Goal: Information Seeking & Learning: Find specific fact

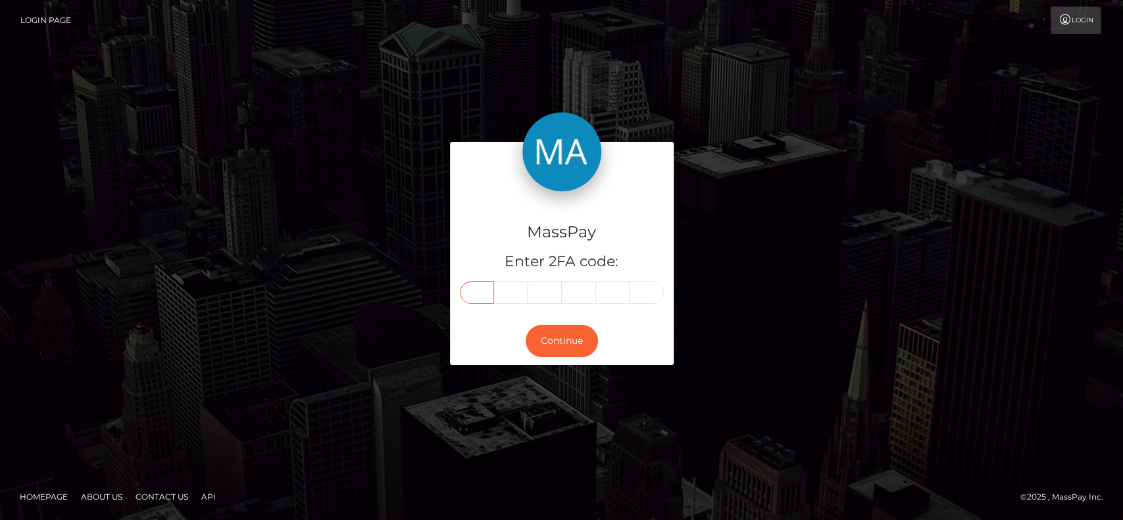
click at [469, 293] on input "text" at bounding box center [477, 292] width 34 height 22
paste input "0"
type input "0"
type input "4"
type input "2"
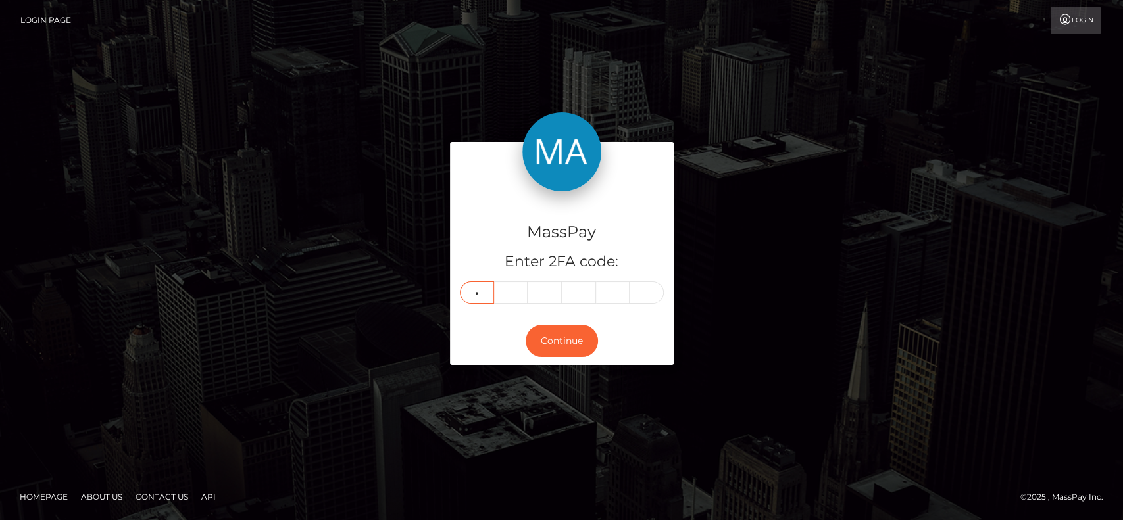
type input "3"
type input "8"
type input "0"
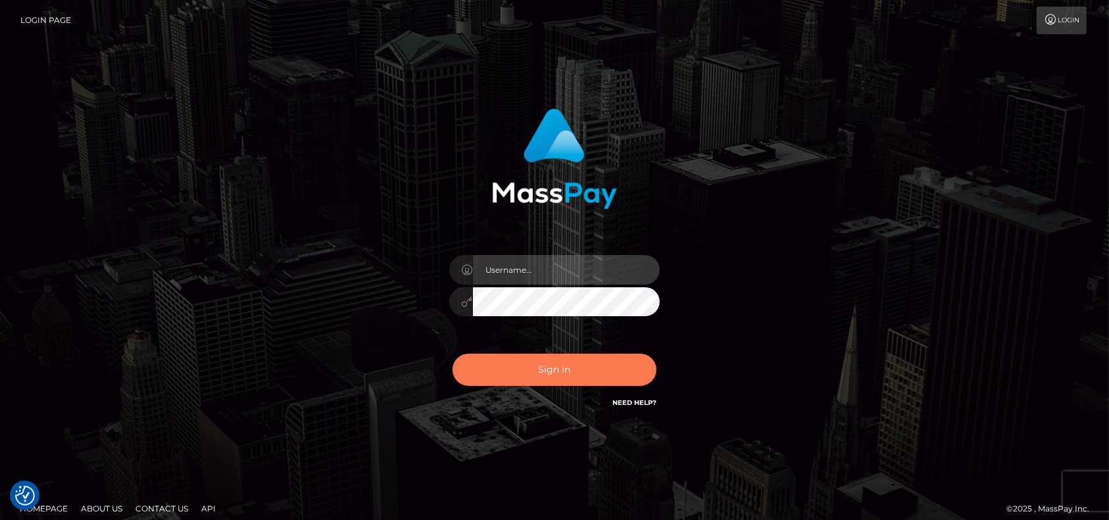
type input "petros.kidane"
click at [566, 376] on button "Sign in" at bounding box center [555, 370] width 204 height 32
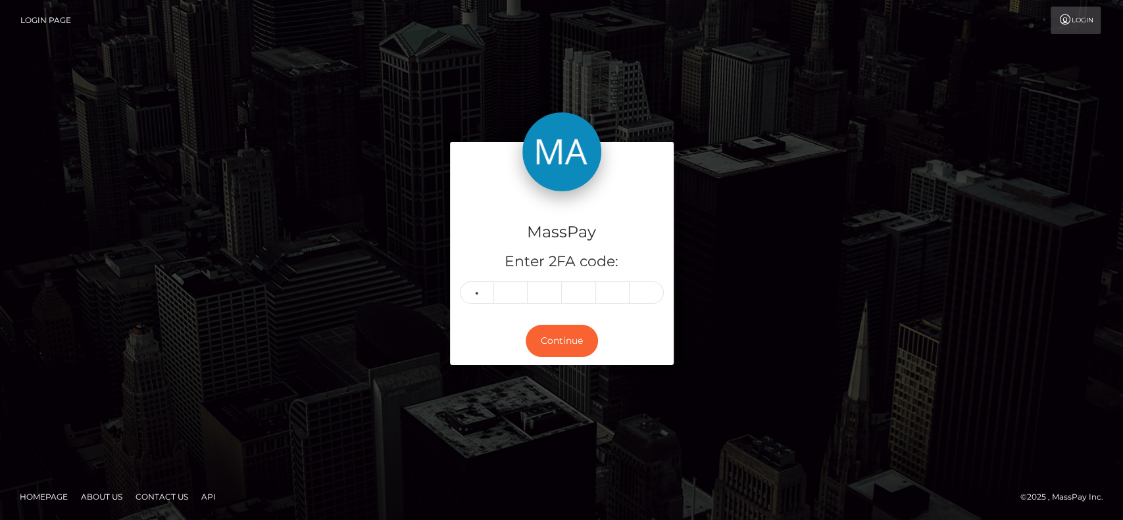
type input "6"
type input "3"
type input "8"
type input "0"
type input "5"
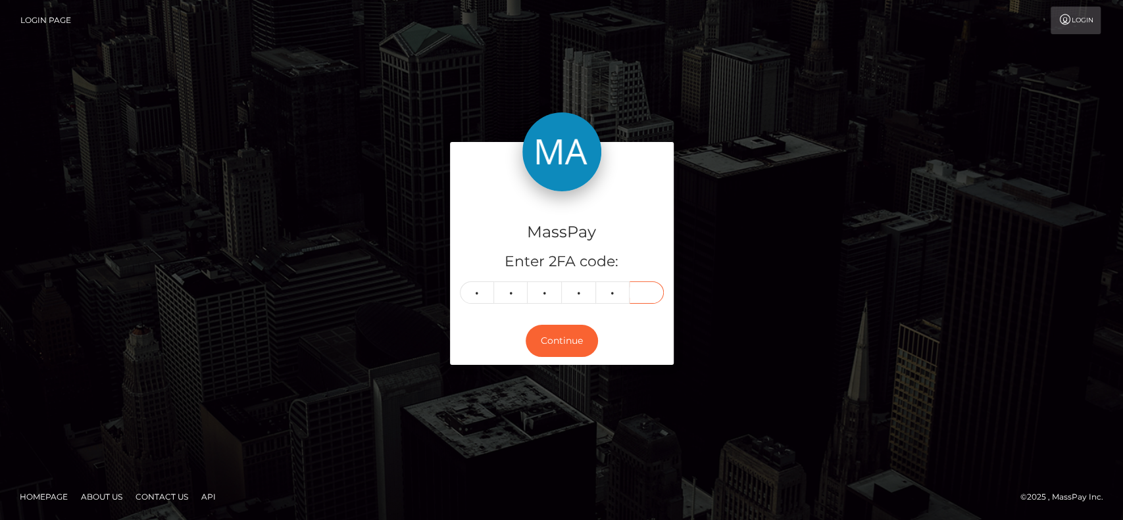
type input "2"
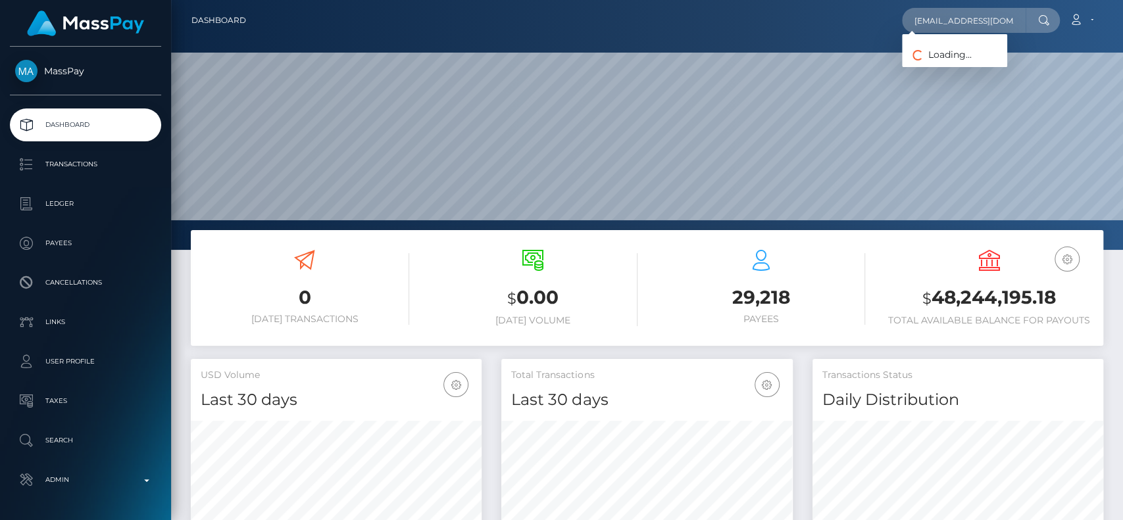
scroll to position [232, 291]
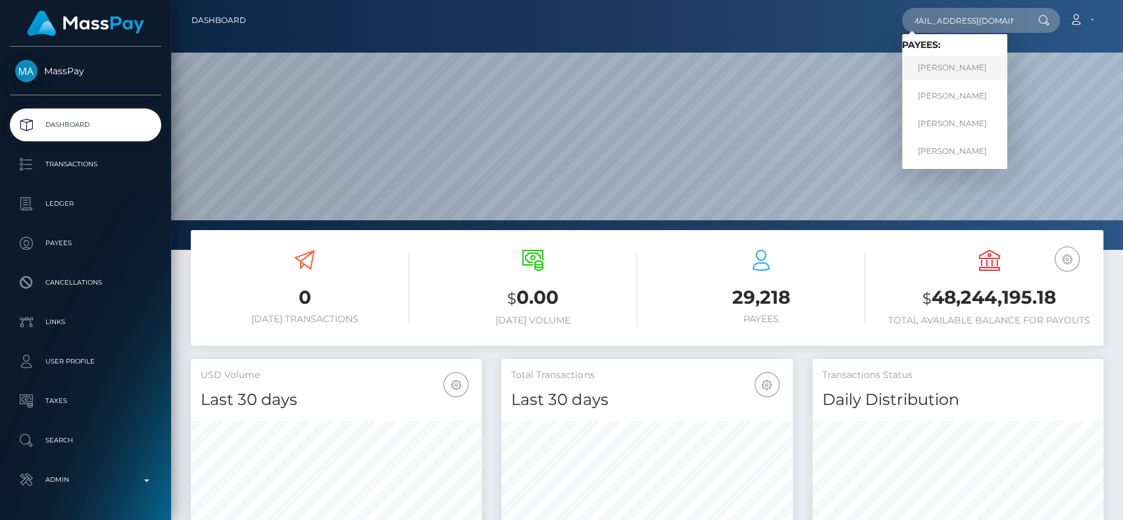
type input "m.vanillamoon@gmail.com"
click at [958, 58] on link "BRITTANY MERTENS" at bounding box center [954, 68] width 105 height 24
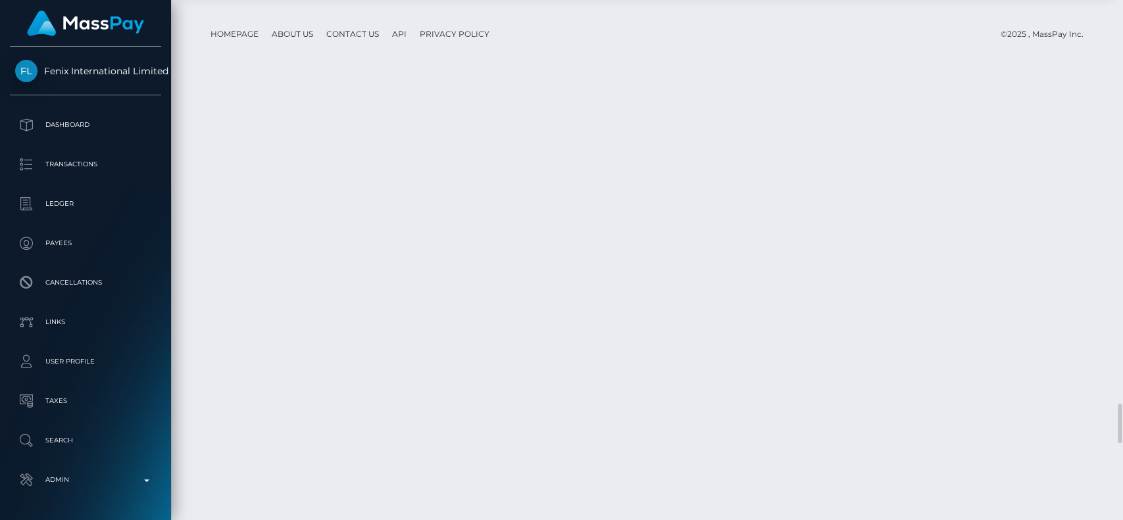
scroll to position [5307, 0]
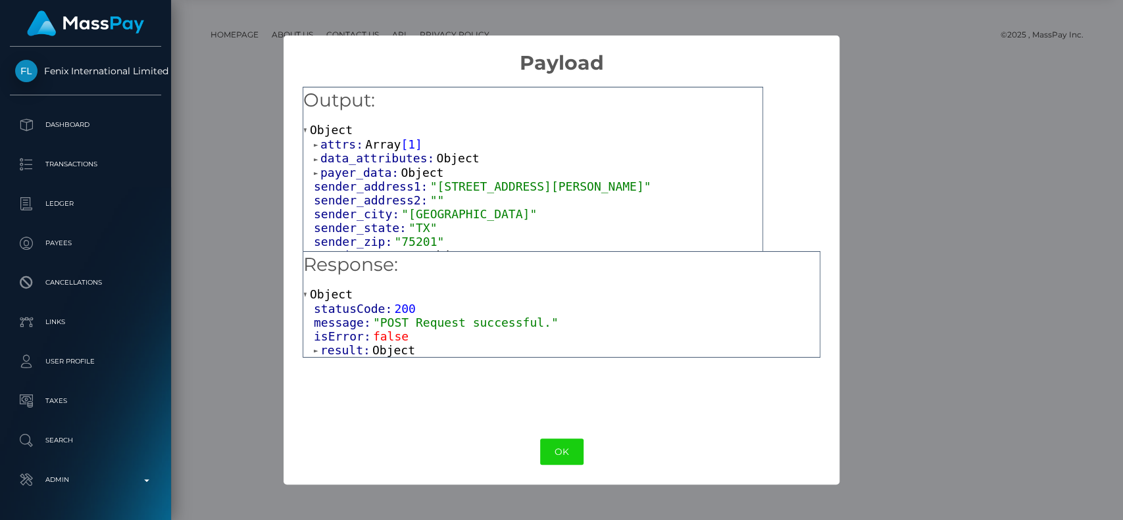
click at [363, 356] on span "result:" at bounding box center [346, 350] width 52 height 14
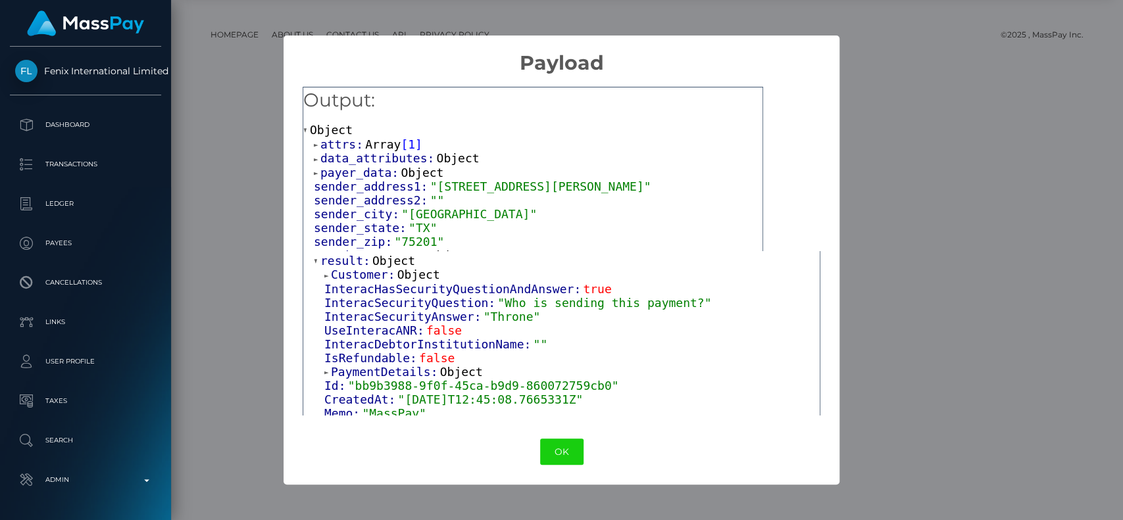
scroll to position [93, 0]
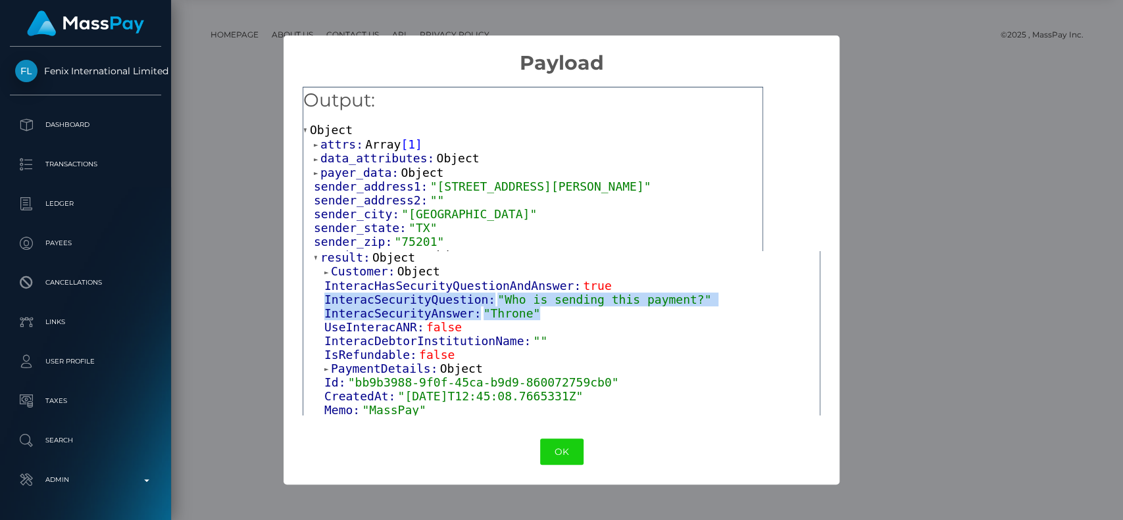
drag, startPoint x: 535, startPoint y: 316, endPoint x: 290, endPoint y: 305, distance: 244.9
click at [290, 305] on div "Output: Object attrs: Array [ 1 ] data_attributes: Object payer_data: Object se…" at bounding box center [561, 247] width 556 height 344
copy div "InteracSecurityQuestion: "Who is sending this payment?" InteracSecurityAnswer: …"
click at [569, 443] on button "OK" at bounding box center [561, 452] width 43 height 27
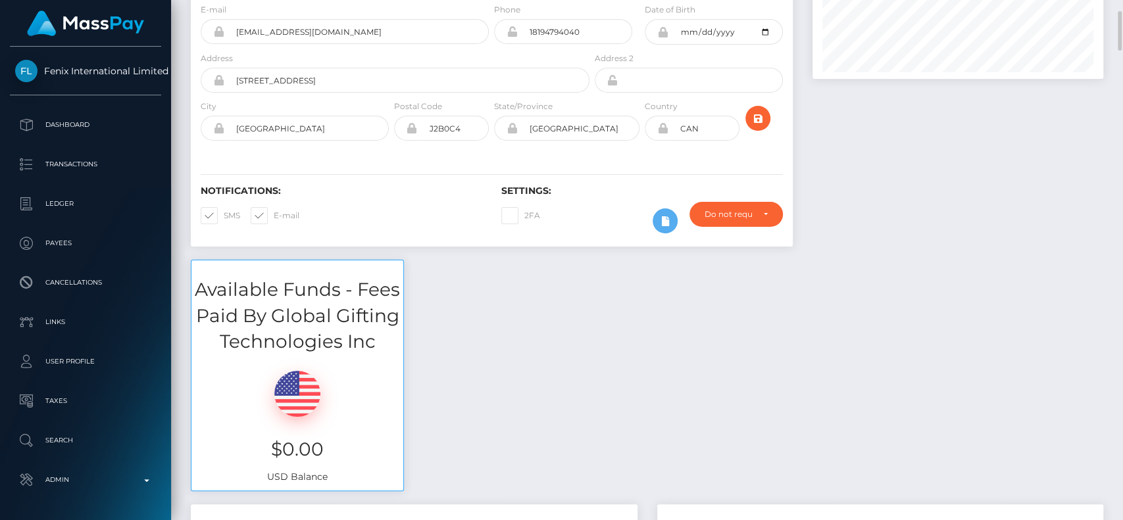
scroll to position [0, 0]
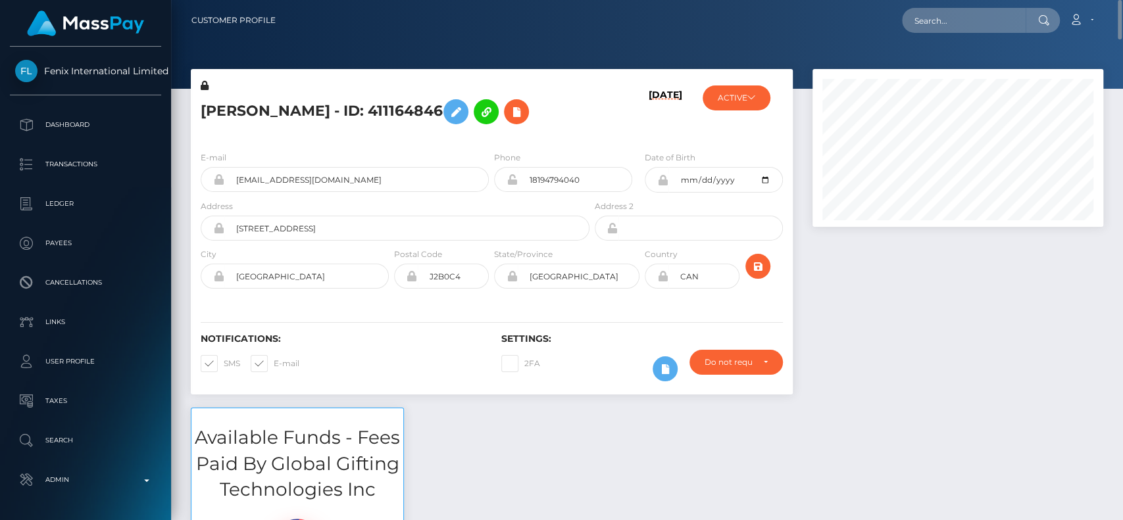
click at [241, 104] on h5 "BRITTANY MERTENS - ID: 411164846" at bounding box center [391, 112] width 381 height 38
copy h5 "BRITTANY"
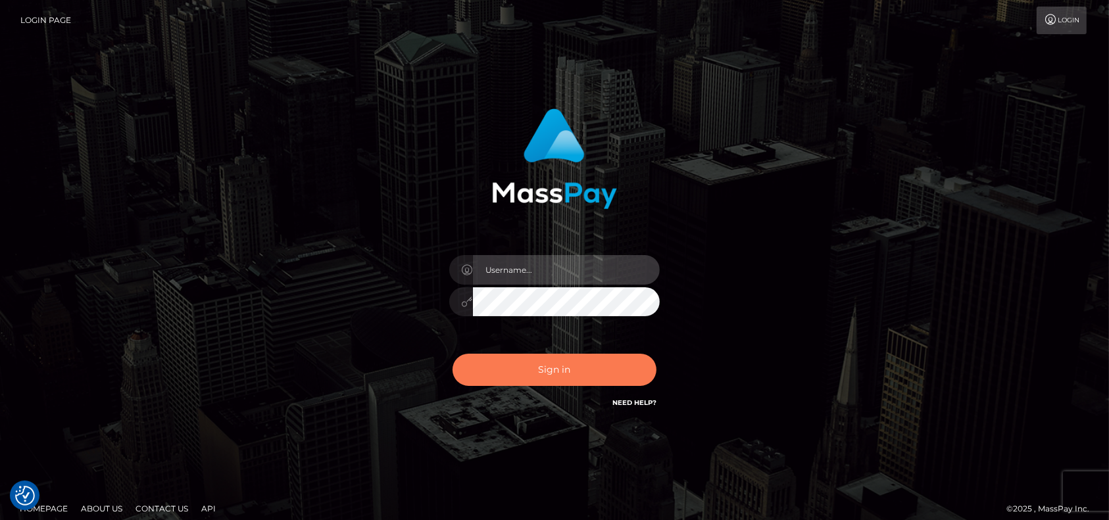
type input "petros.kidane"
click at [537, 376] on button "Sign in" at bounding box center [555, 370] width 204 height 32
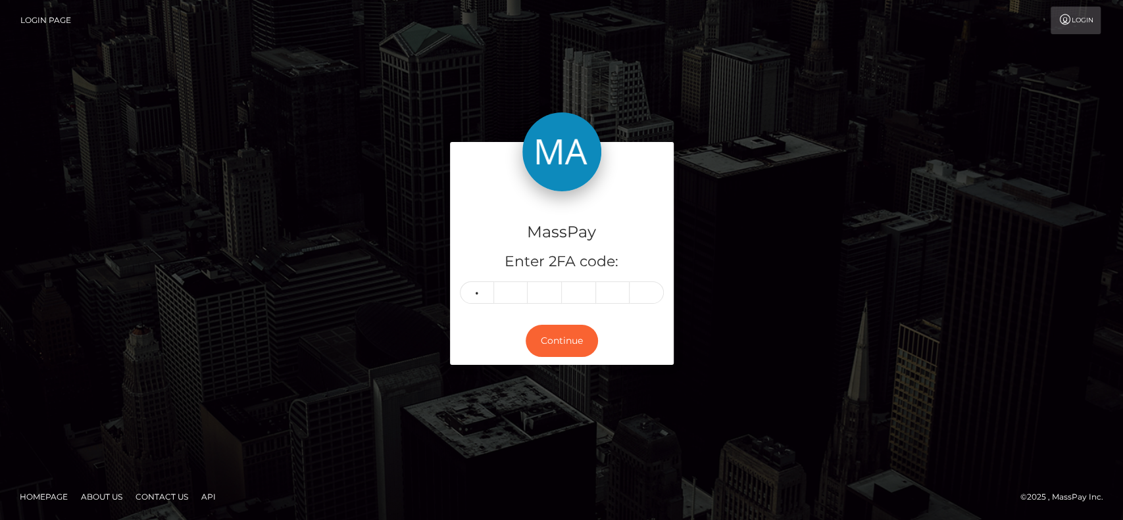
type input "0"
type input "5"
type input "8"
type input "0"
type input "2"
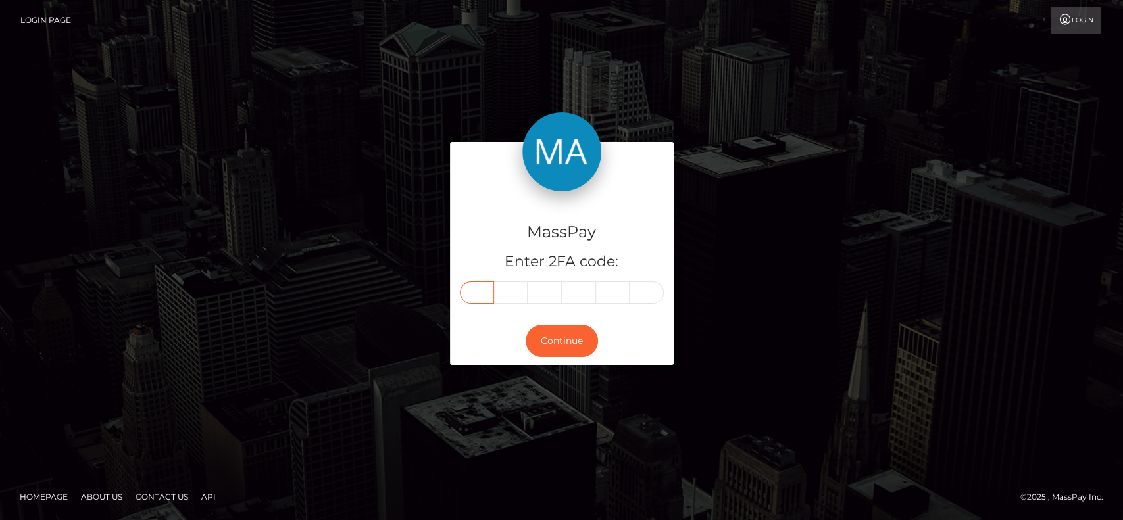
type input "0"
type input "5"
type input "1"
type input "8"
type input "0"
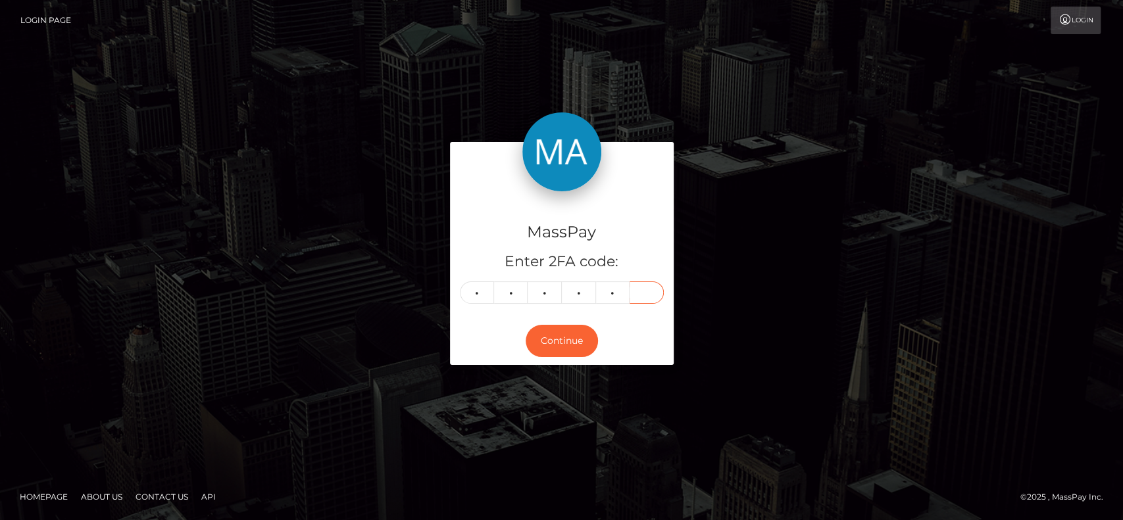
type input "2"
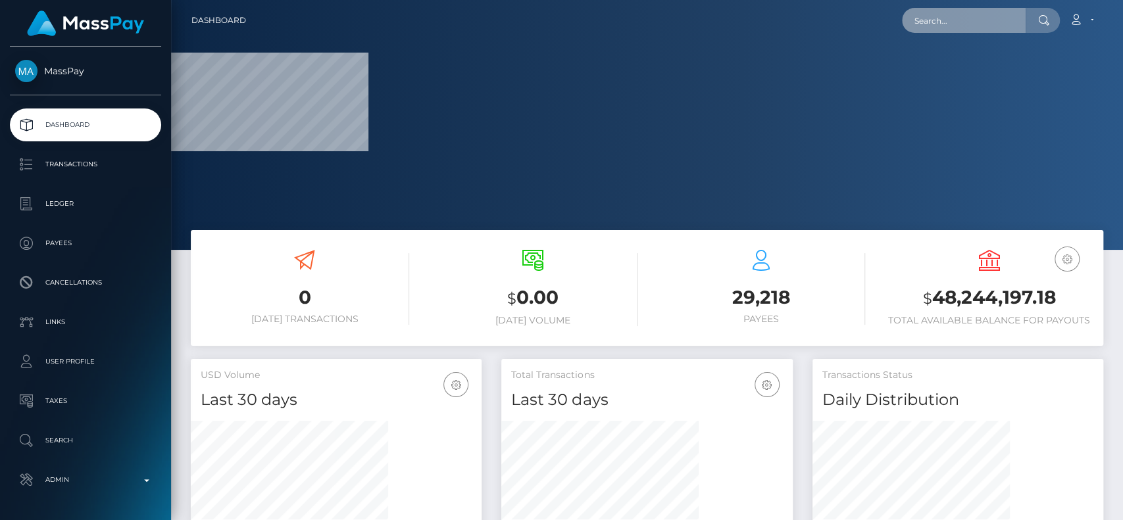
click at [961, 27] on input "text" at bounding box center [964, 20] width 124 height 25
paste input "good.girl15@abv.bg"
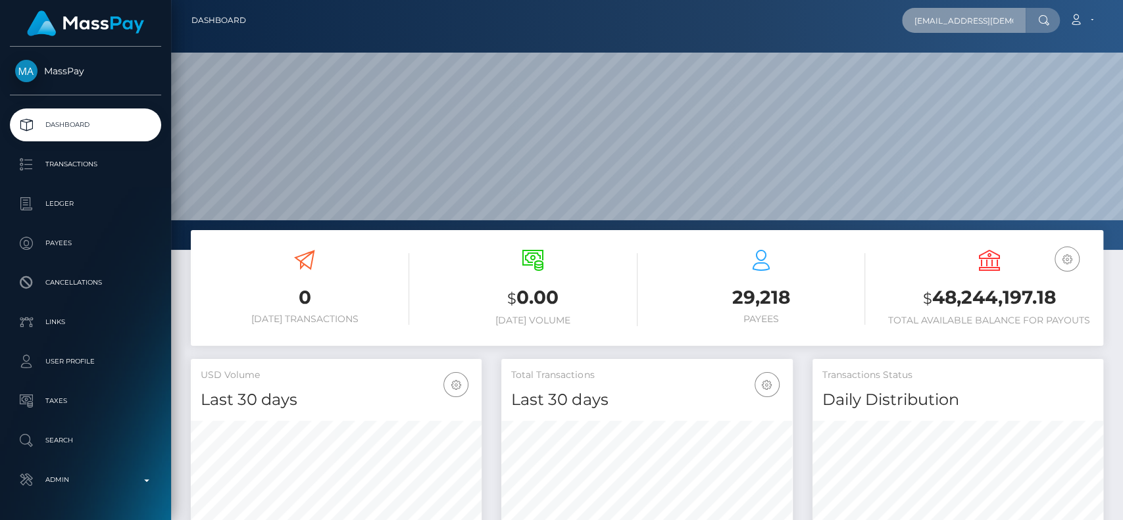
scroll to position [232, 291]
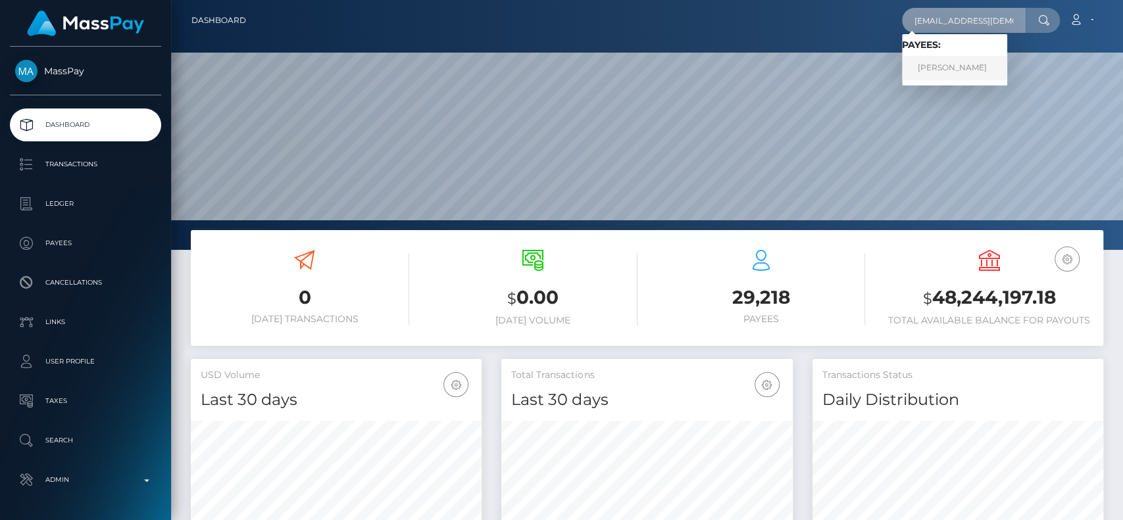
type input "good.girl15@abv.bg"
click at [973, 70] on link "DANA MALENA HERMOSI" at bounding box center [954, 68] width 105 height 24
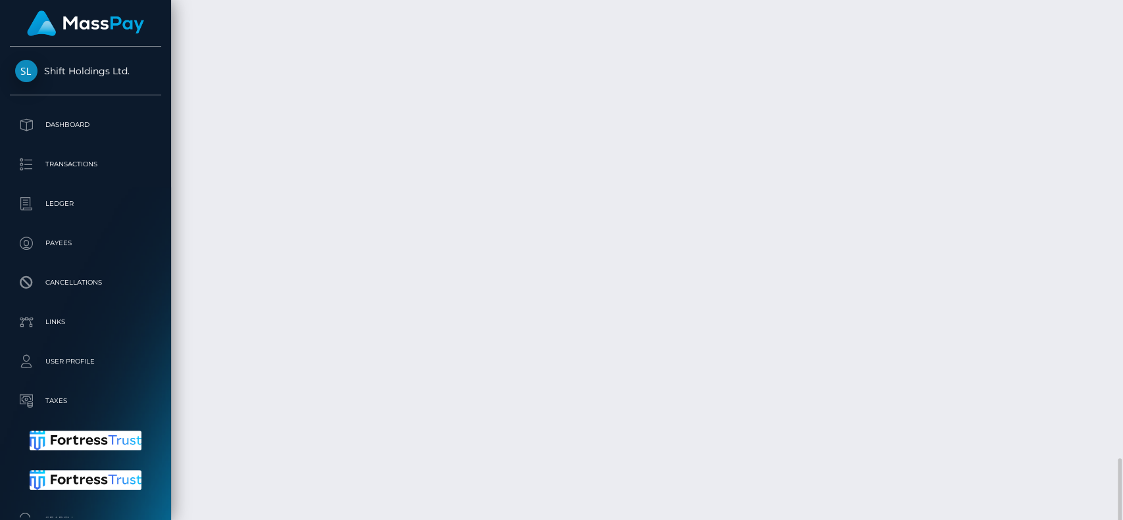
scroll to position [2823, 0]
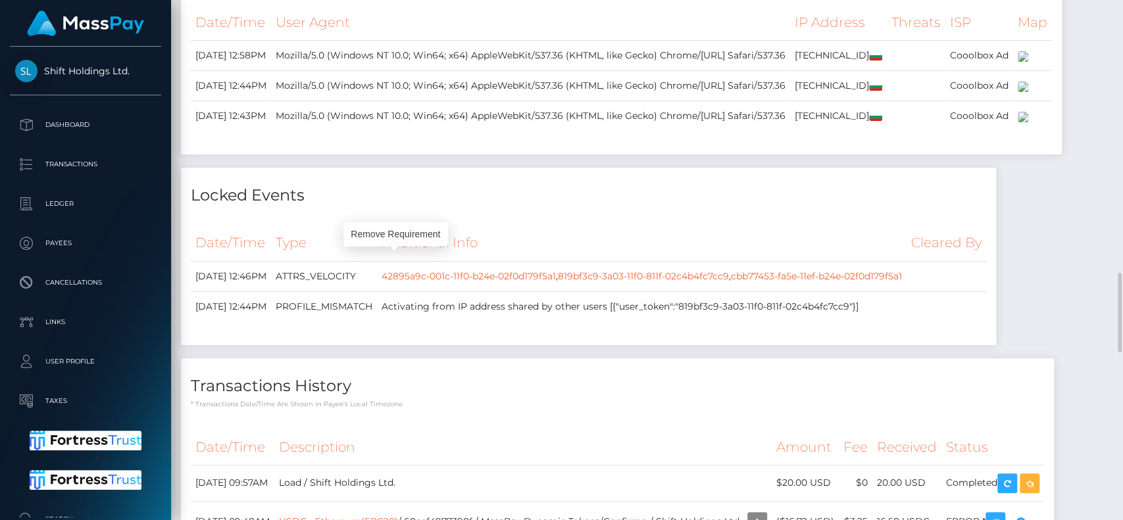
scroll to position [158, 291]
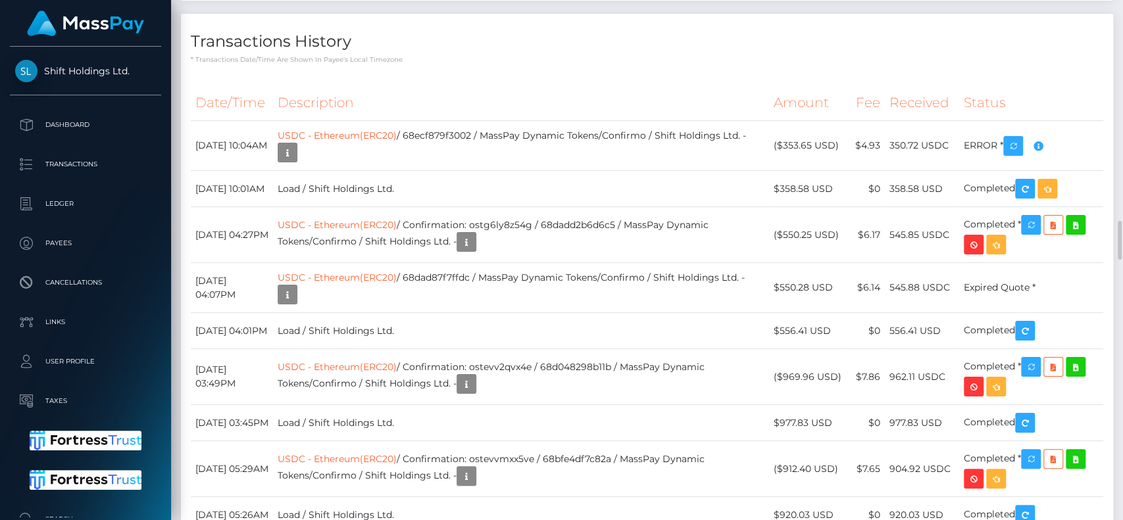
scroll to position [2941, 0]
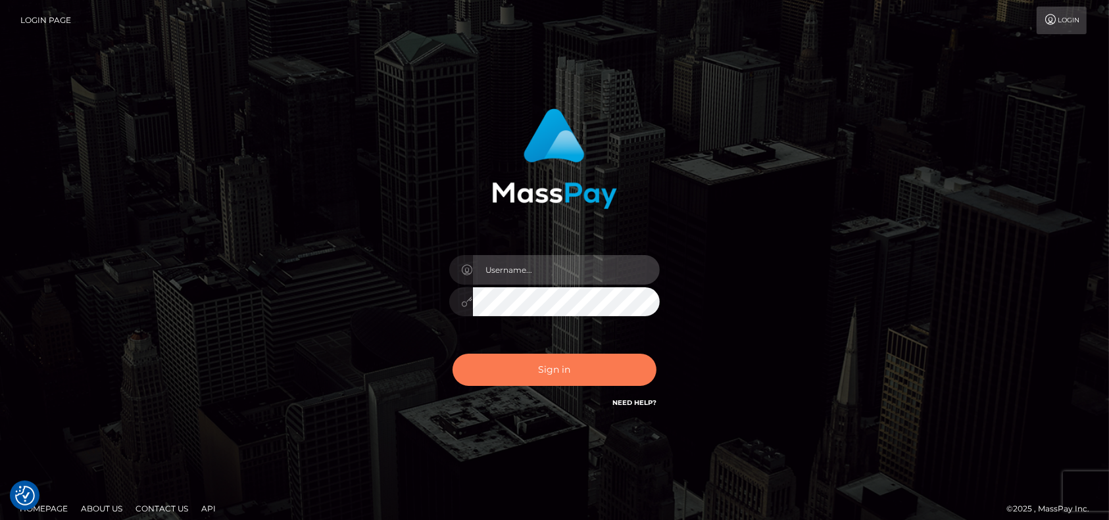
type input "petros.kidane"
click at [563, 356] on button "Sign in" at bounding box center [555, 370] width 204 height 32
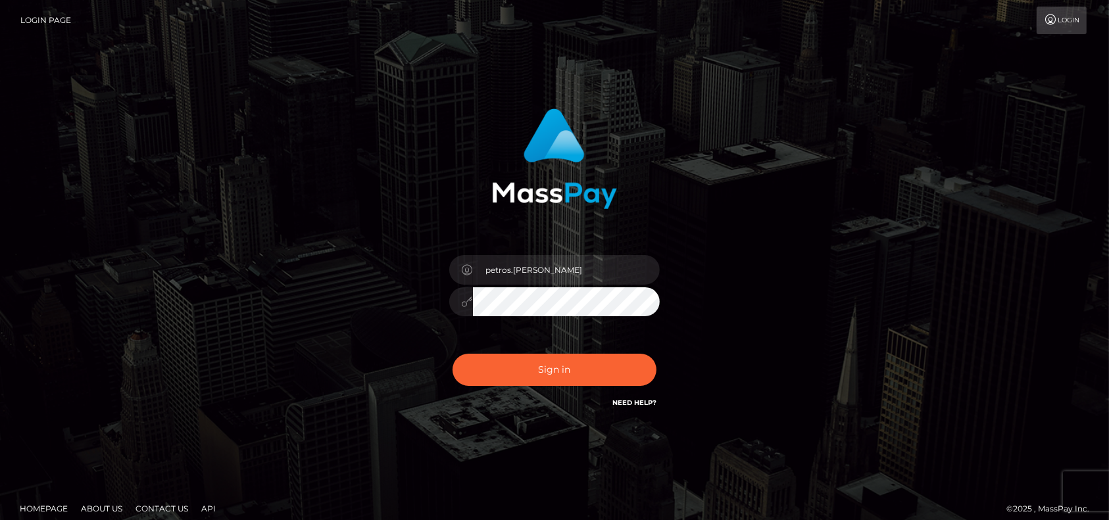
click at [546, 365] on button "Sign in" at bounding box center [555, 370] width 204 height 32
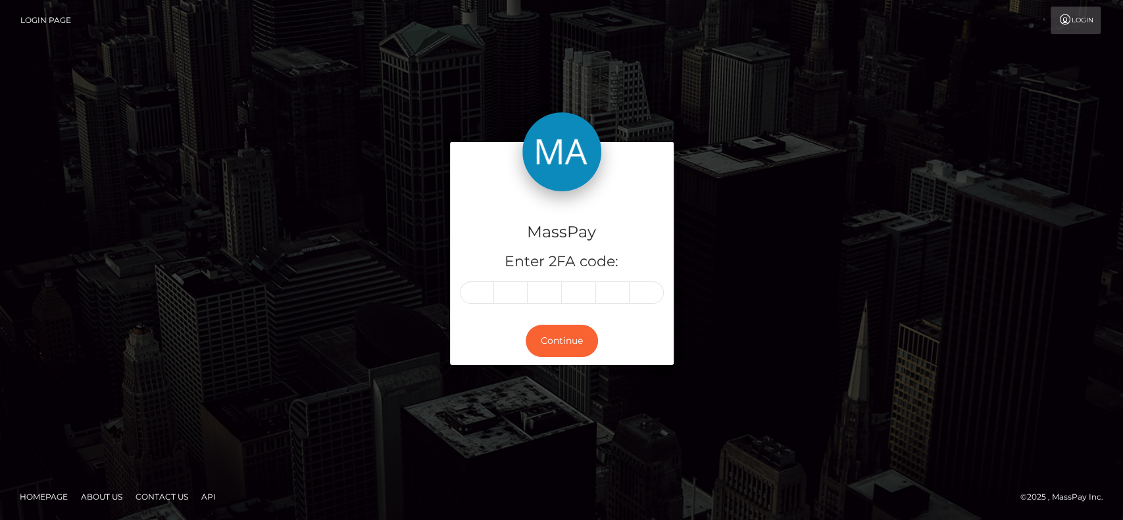
click at [605, 91] on div "MassPay Enter 2FA code: Continue" at bounding box center [561, 259] width 1123 height 433
click at [472, 291] on input "text" at bounding box center [477, 292] width 34 height 22
type input "3"
type input "6"
type input "7"
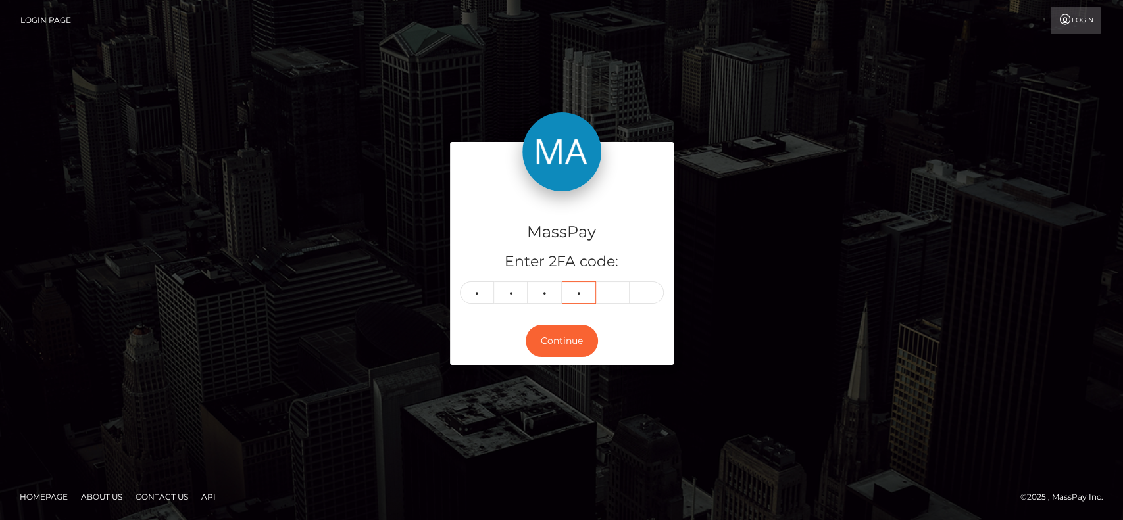
type input "7"
type input "6"
type input "7"
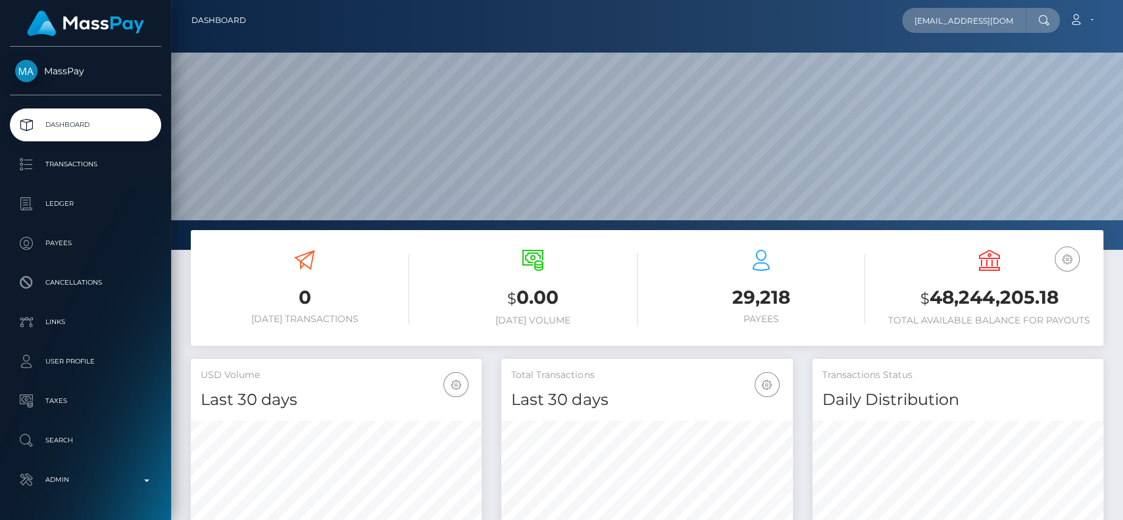
scroll to position [232, 291]
type input "[EMAIL_ADDRESS][DOMAIN_NAME]"
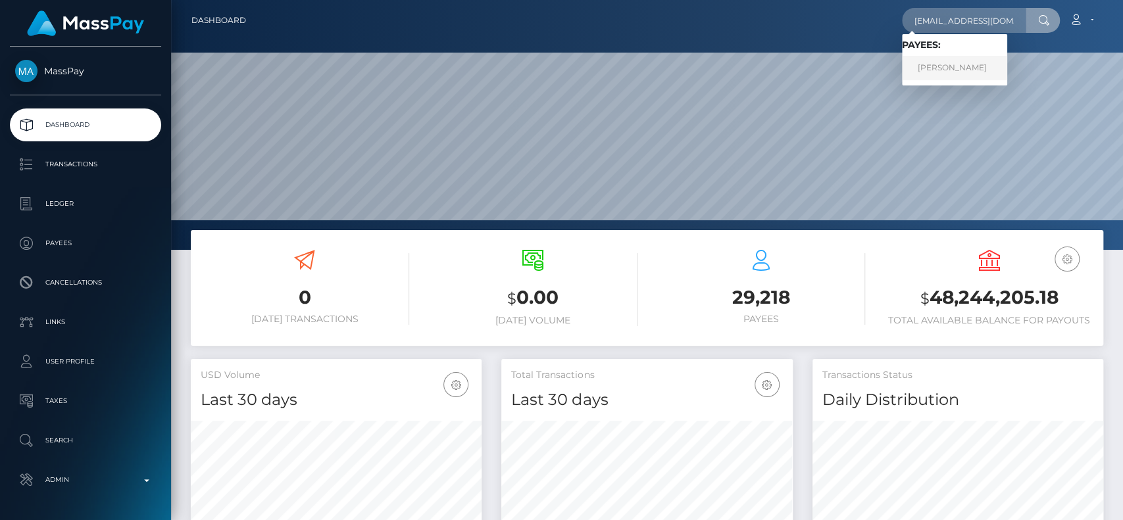
click at [916, 64] on link "Leticia Jaime" at bounding box center [954, 68] width 105 height 24
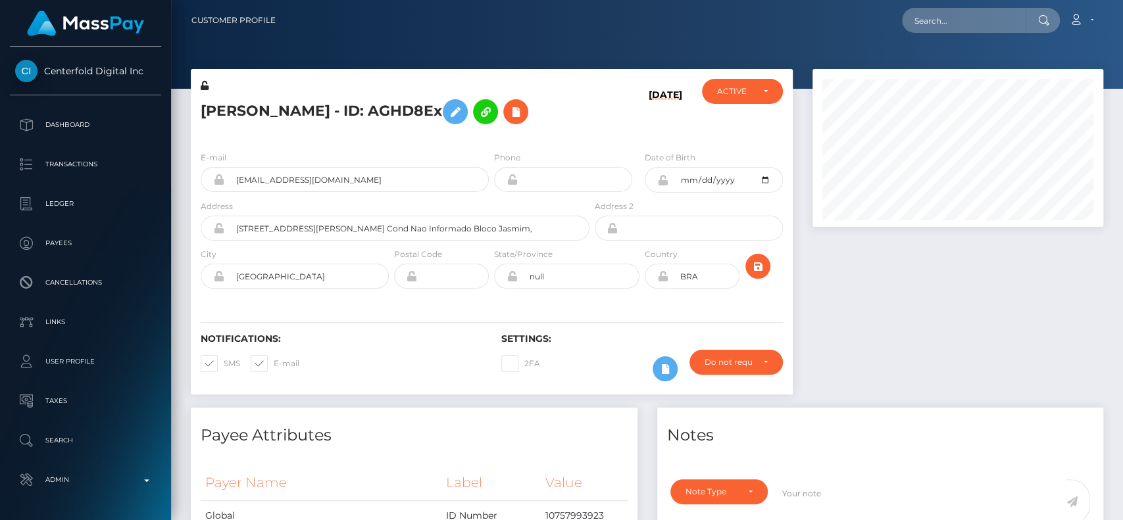
scroll to position [158, 291]
click at [773, 97] on div "ACTIVE" at bounding box center [742, 91] width 80 height 25
click at [510, 116] on h5 "Leticia Jaime - ID: AGHD8Ex" at bounding box center [391, 112] width 381 height 38
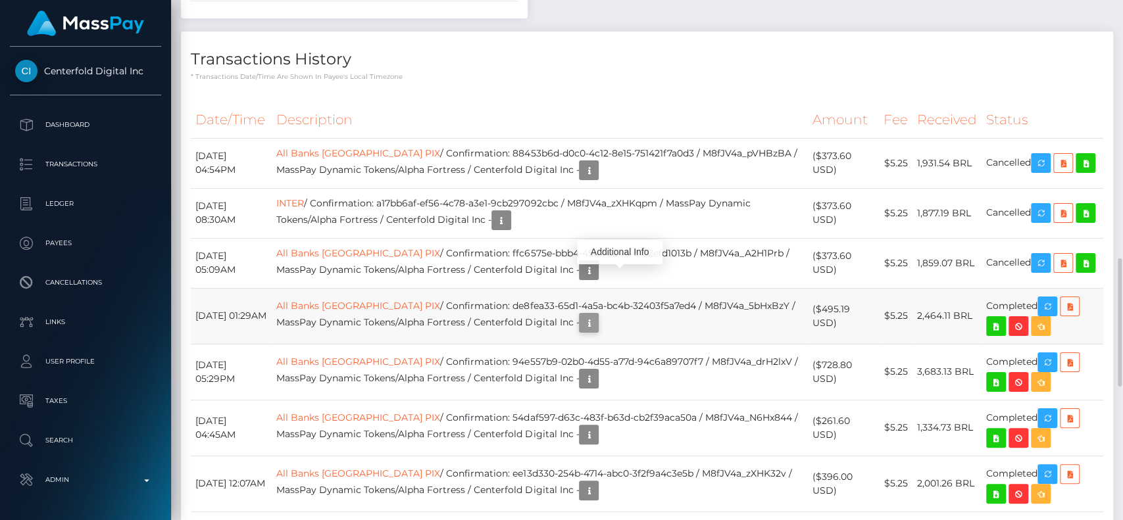
click at [586, 313] on button "button" at bounding box center [589, 323] width 20 height 20
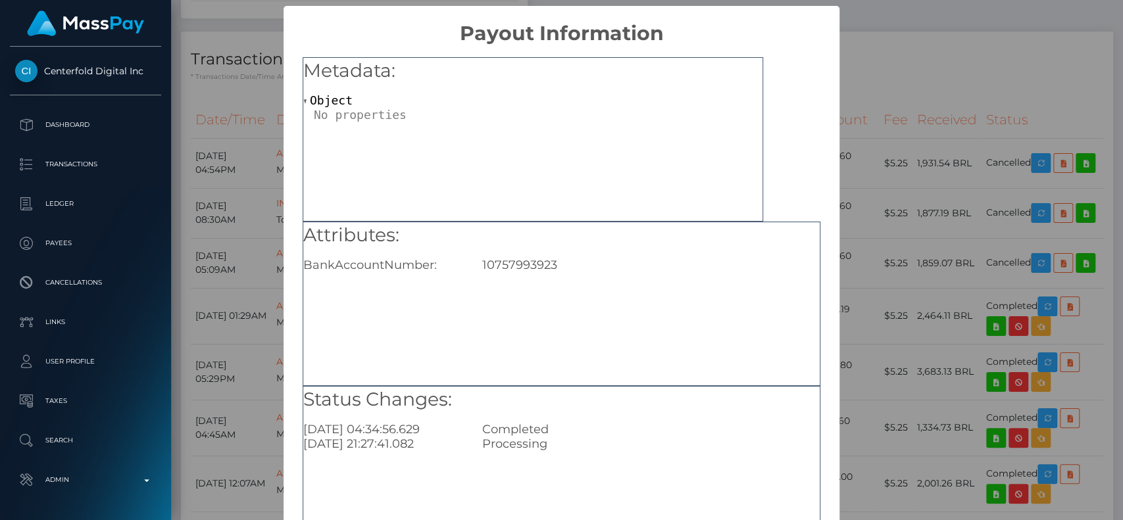
click at [532, 266] on div "10757993923" at bounding box center [650, 265] width 357 height 14
copy div "10757993923"
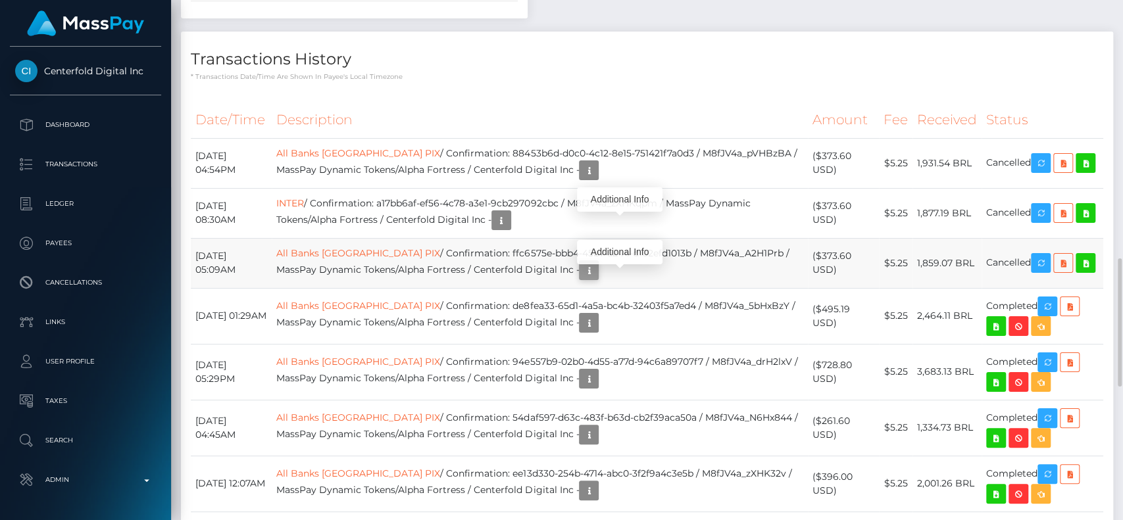
click at [581, 262] on icon "button" at bounding box center [589, 270] width 16 height 16
click at [509, 212] on icon "button" at bounding box center [501, 220] width 16 height 16
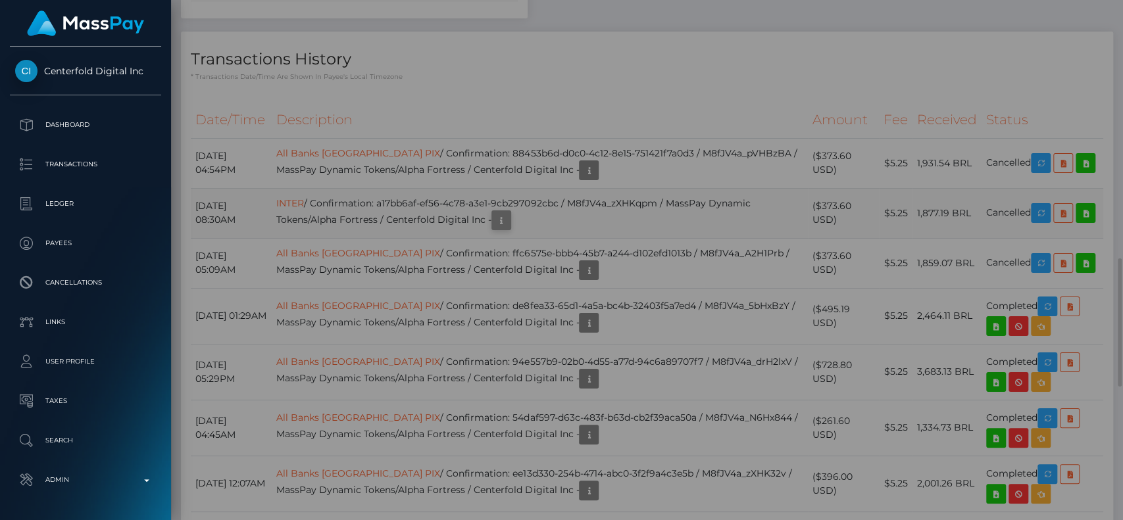
scroll to position [0, 0]
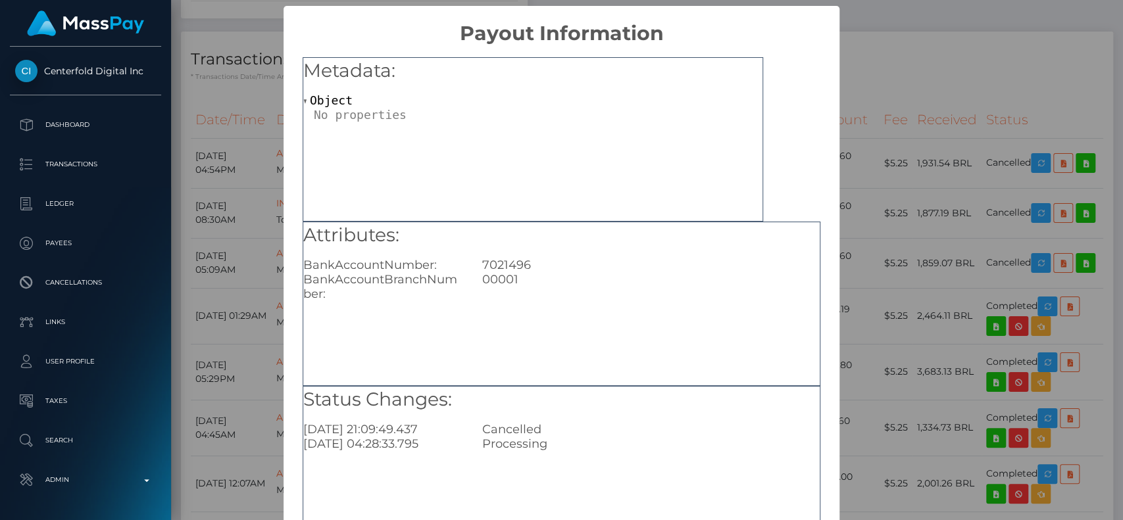
click at [506, 266] on div "7021496" at bounding box center [650, 265] width 357 height 14
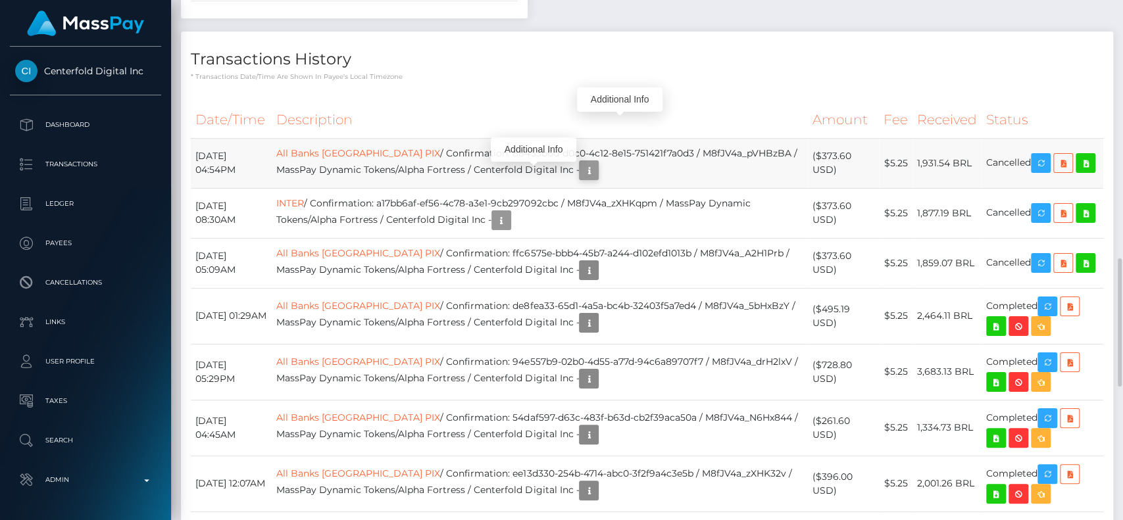
scroll to position [158, 291]
click at [581, 162] on icon "button" at bounding box center [589, 170] width 16 height 16
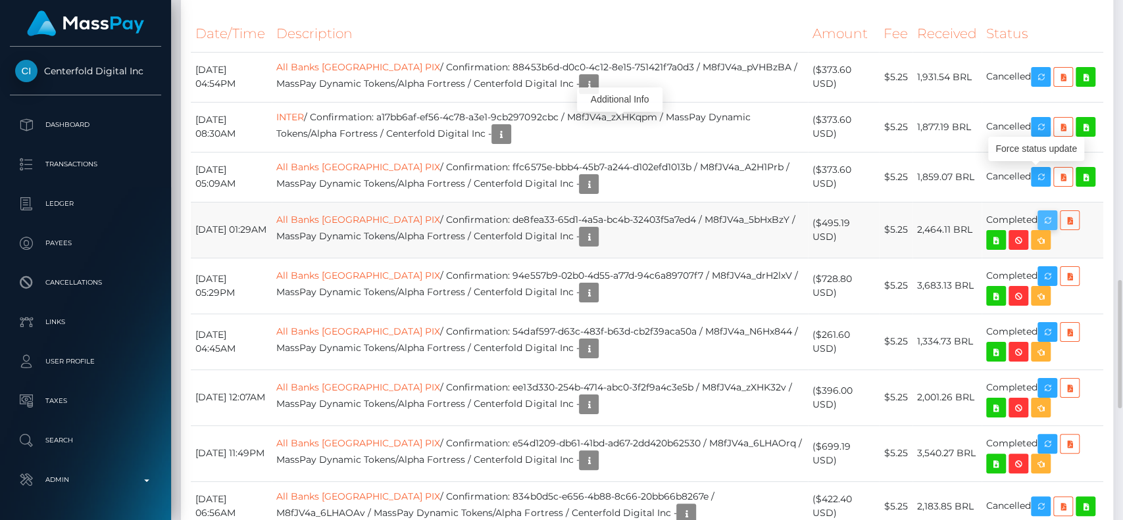
click at [1042, 212] on icon "button" at bounding box center [1047, 220] width 16 height 16
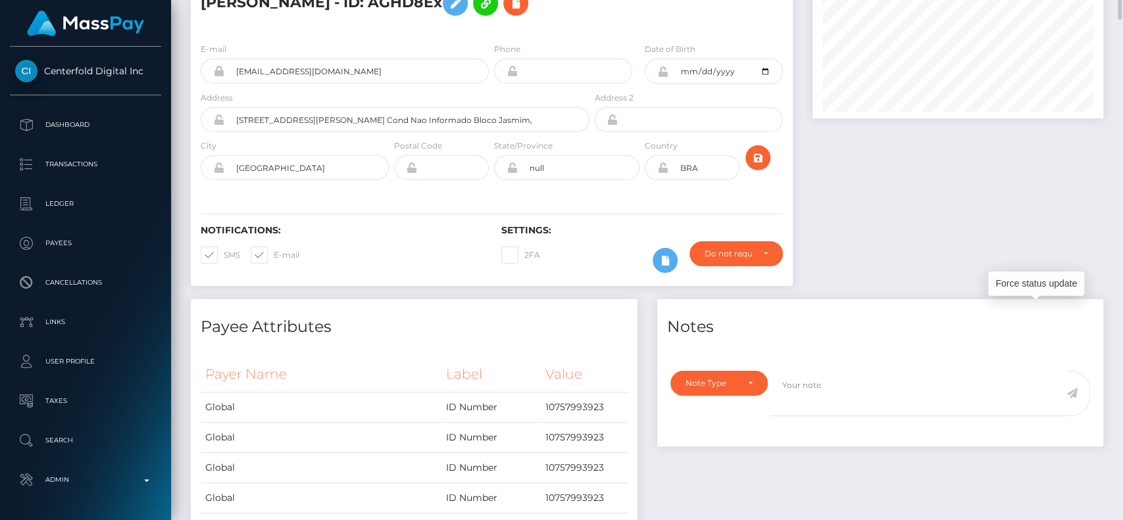
scroll to position [0, 0]
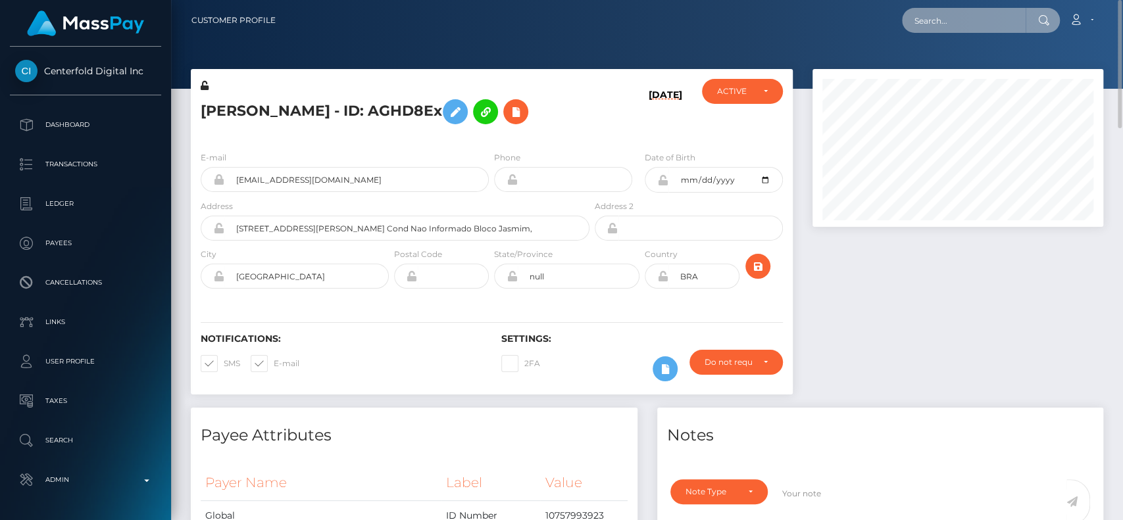
paste input "ssimgearik@gmail.com"
click at [1009, 17] on input "text" at bounding box center [964, 20] width 124 height 25
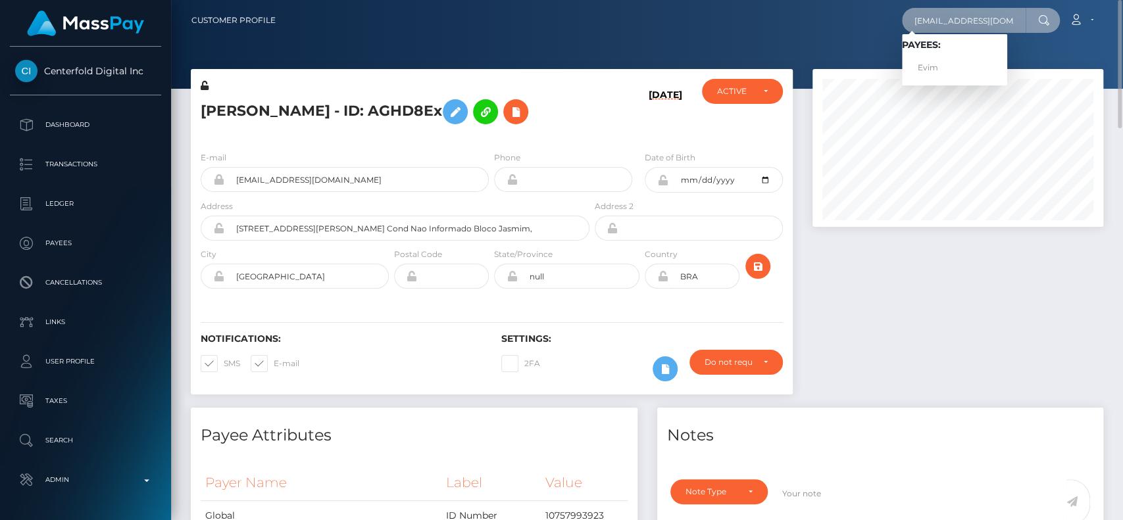
type input "ssimgearik@gmail.com"
click at [973, 56] on link "Evim" at bounding box center [954, 68] width 105 height 24
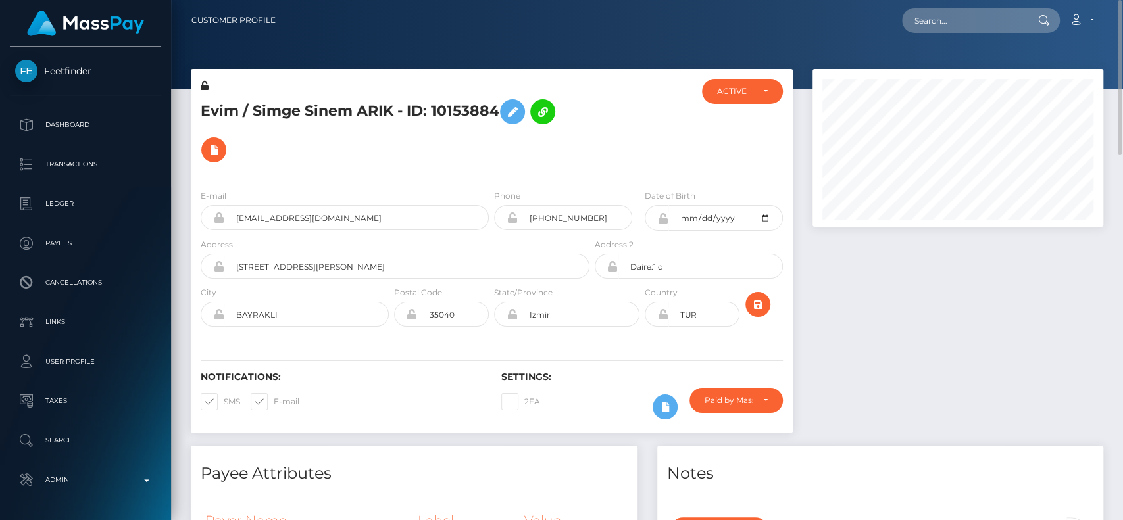
click at [270, 104] on h5 "Evim / Simge Sinem ARIK - ID: 10153884" at bounding box center [391, 131] width 381 height 76
copy h5 "Simge"
click at [924, 20] on input "text" at bounding box center [964, 20] width 124 height 25
paste input "[EMAIL_ADDRESS][DOMAIN_NAME]"
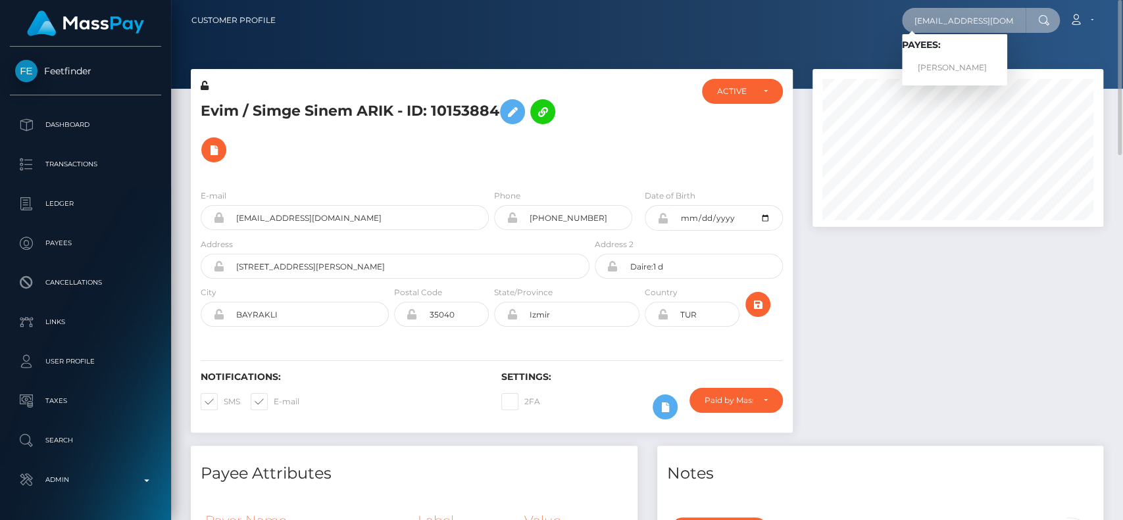
type input "[EMAIL_ADDRESS][DOMAIN_NAME]"
click at [950, 62] on link "Stoyan Georgiev" at bounding box center [954, 68] width 105 height 24
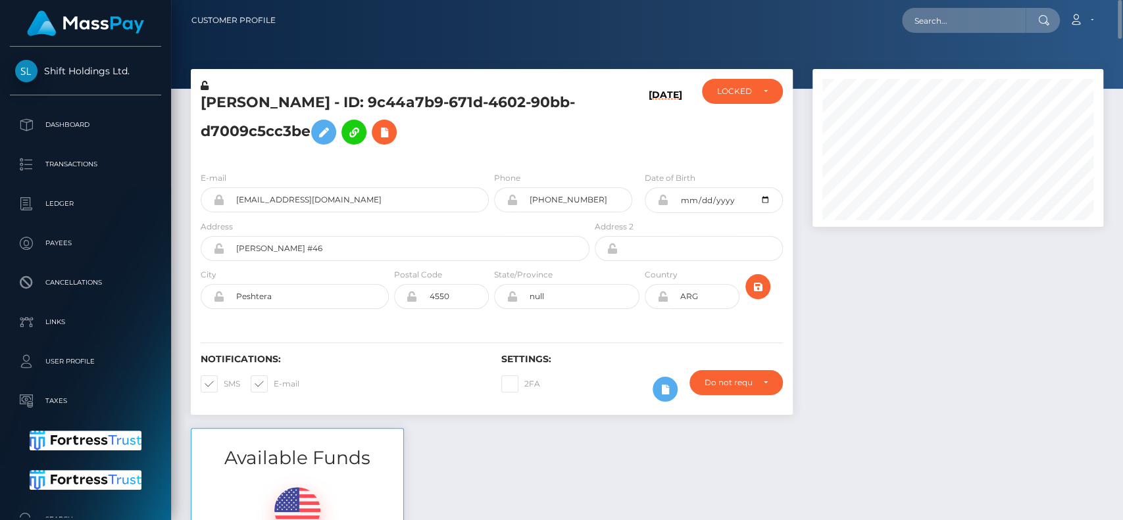
click at [223, 107] on h5 "Stoyan Georgiev - ID: 9c44a7b9-671d-4602-90bb-d7009c5cc3be" at bounding box center [391, 122] width 381 height 59
copy h5 "Stoyan"
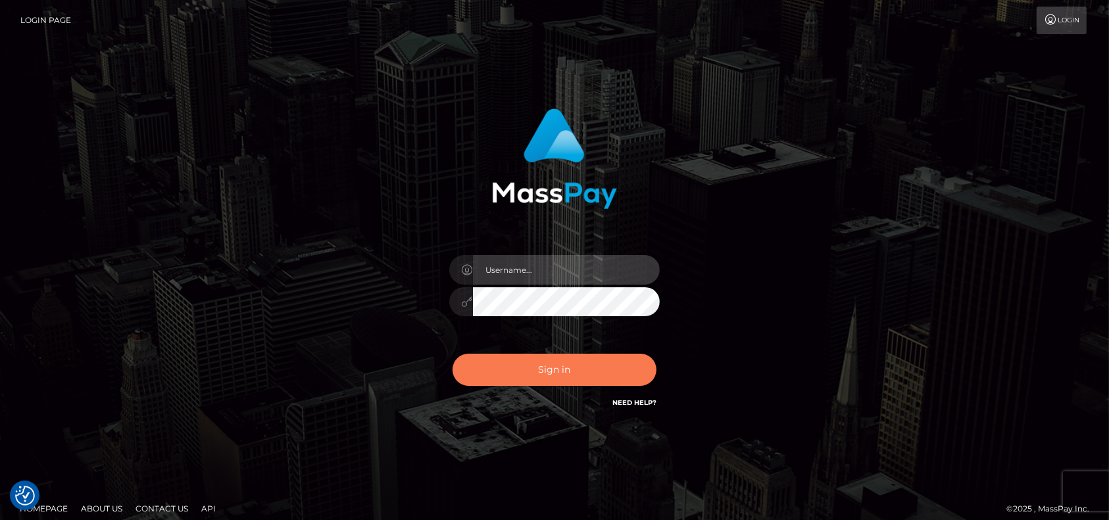
type input "petros.[PERSON_NAME]"
click at [519, 384] on button "Sign in" at bounding box center [555, 370] width 204 height 32
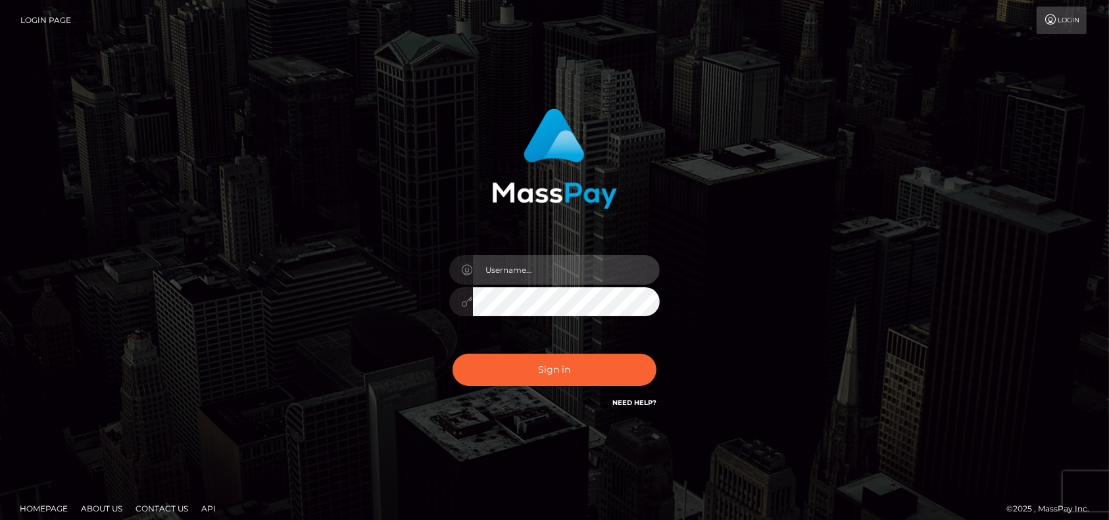
type input "petros.[PERSON_NAME]"
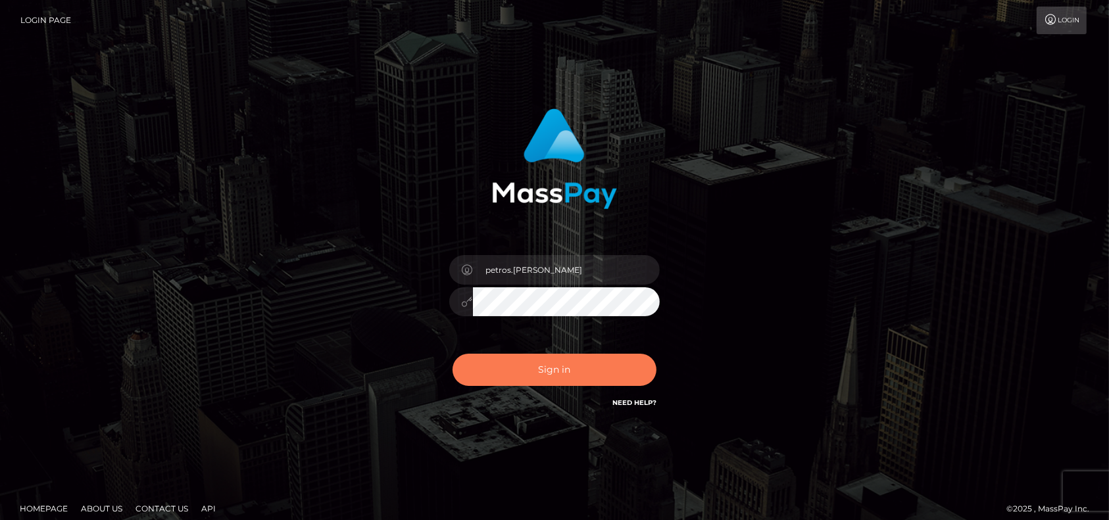
click at [519, 384] on button "Sign in" at bounding box center [555, 370] width 204 height 32
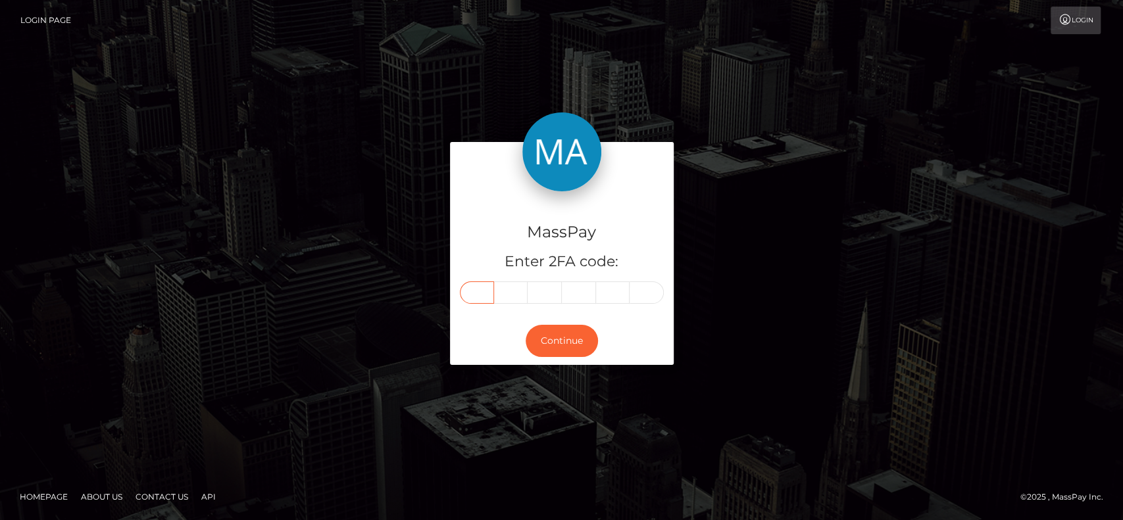
click at [471, 291] on input "text" at bounding box center [477, 292] width 34 height 22
paste input "5"
type input "5"
type input "1"
type input "0"
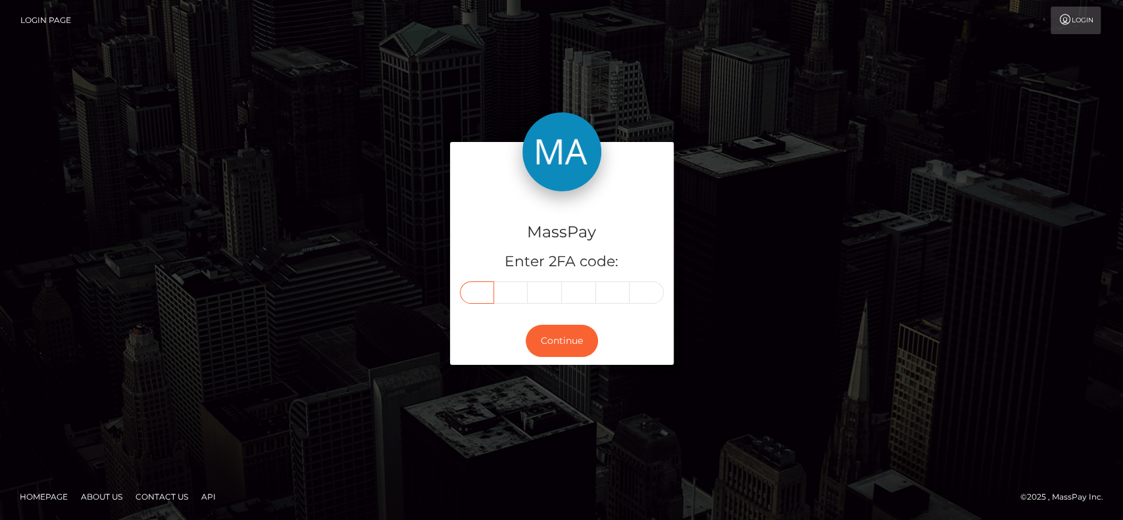
type input "7"
type input "5"
type input "8"
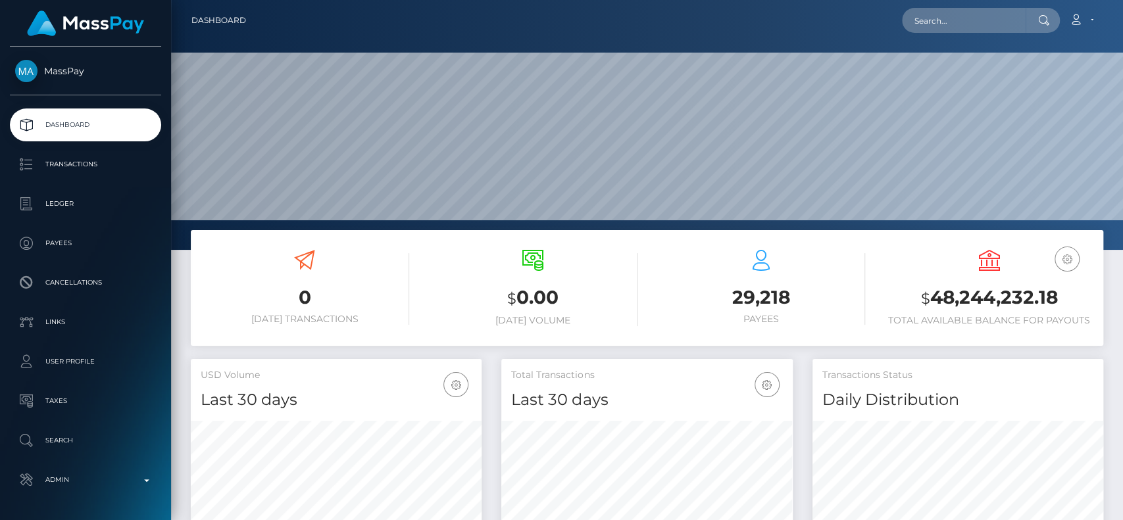
scroll to position [232, 291]
click at [927, 23] on input "text" at bounding box center [964, 20] width 124 height 25
paste input "webstudio.zeffir@mail.ru"
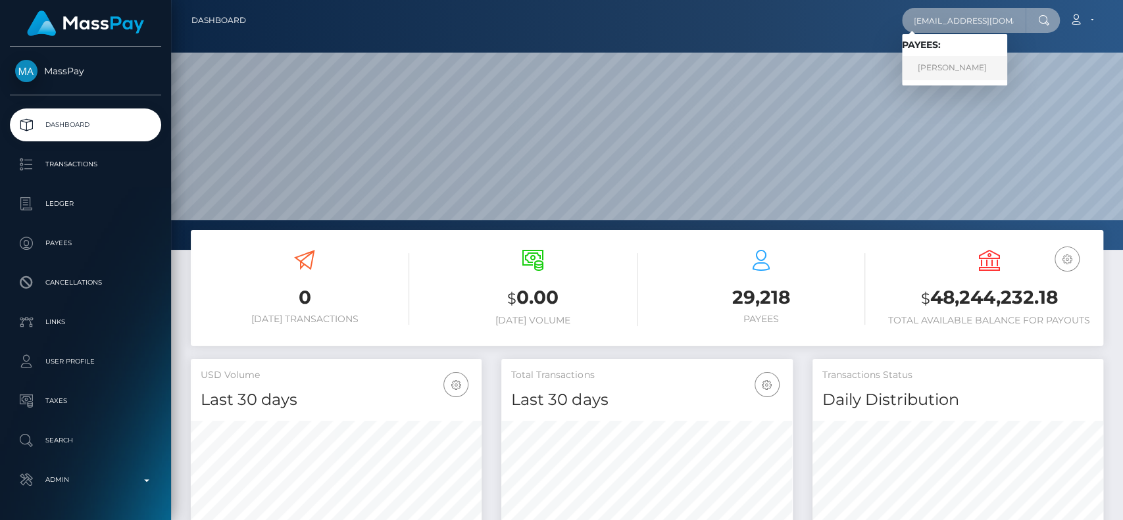
type input "webstudio.zeffir@mail.ru"
click at [922, 61] on link "Ekaterina Ryabova" at bounding box center [954, 68] width 105 height 24
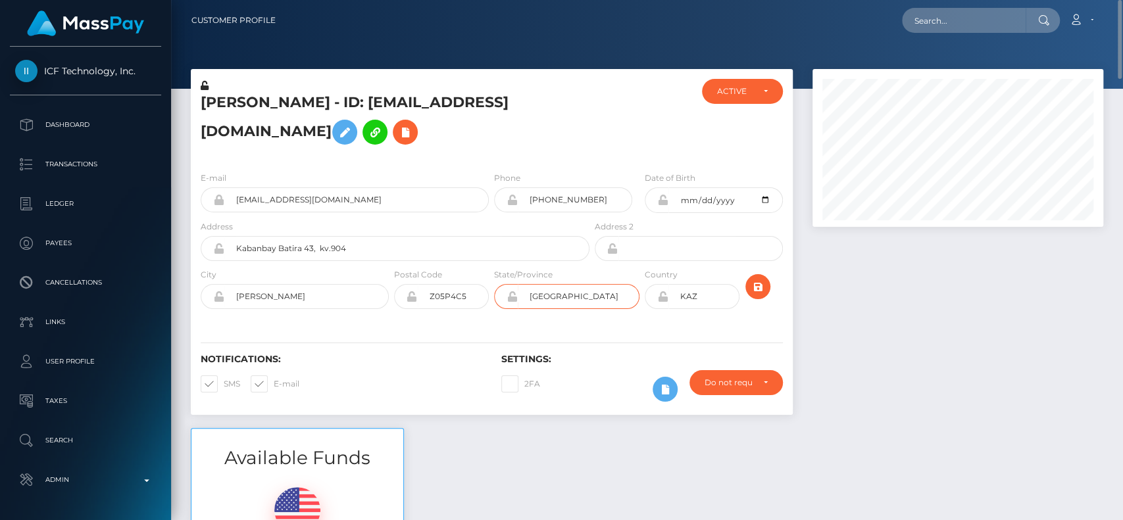
drag, startPoint x: 604, startPoint y: 296, endPoint x: 364, endPoint y: 299, distance: 240.7
click at [364, 299] on div "City [PERSON_NAME] Postal Code Z05P4C5 State/Province" at bounding box center [492, 292] width 602 height 48
click at [237, 99] on h5 "[PERSON_NAME] - ID: [EMAIL_ADDRESS][DOMAIN_NAME]" at bounding box center [391, 122] width 381 height 59
copy h5 "[PERSON_NAME]"
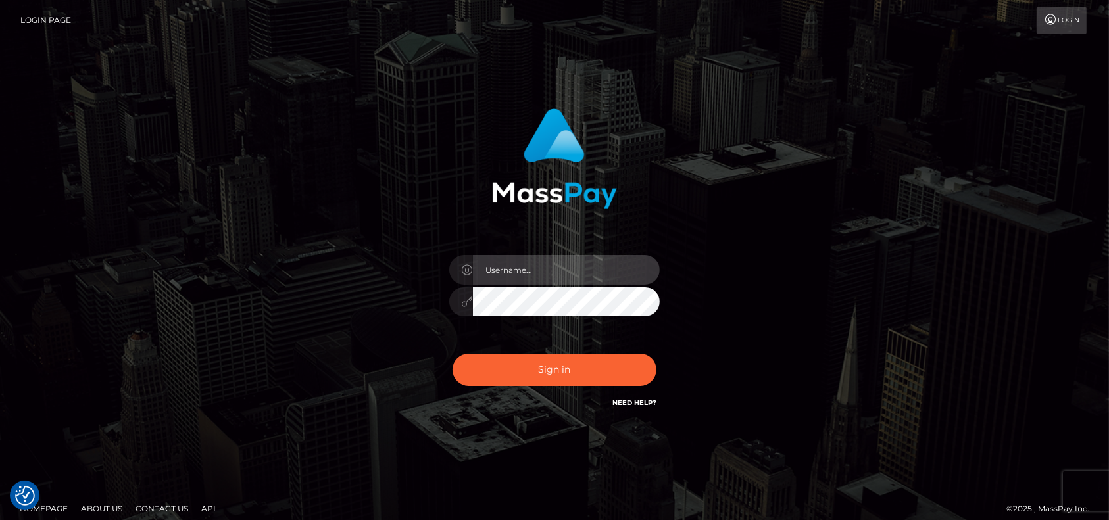
type input "petros.[PERSON_NAME]"
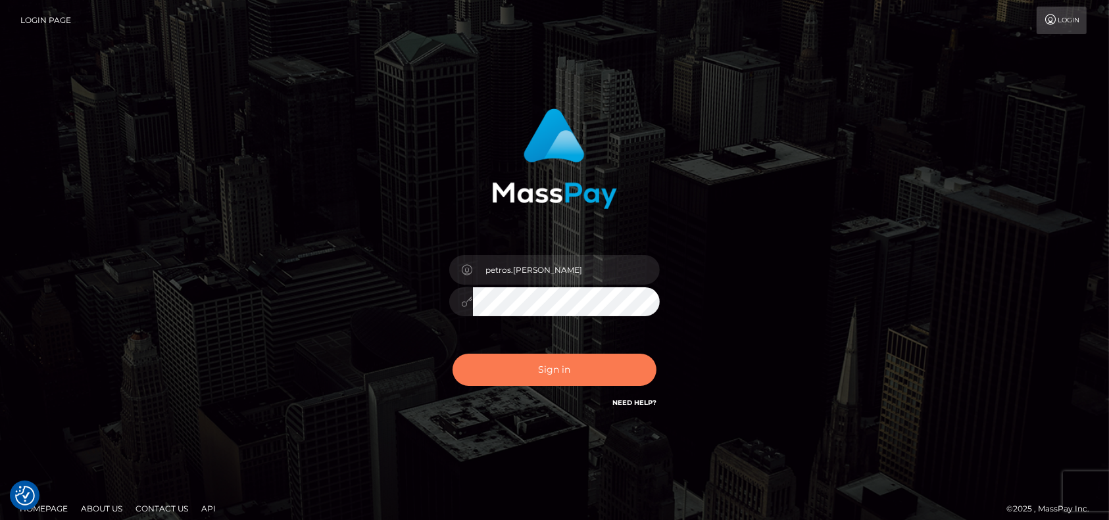
click at [566, 365] on button "Sign in" at bounding box center [555, 370] width 204 height 32
type input "petros.[PERSON_NAME]"
click at [530, 371] on button "Sign in" at bounding box center [555, 370] width 204 height 32
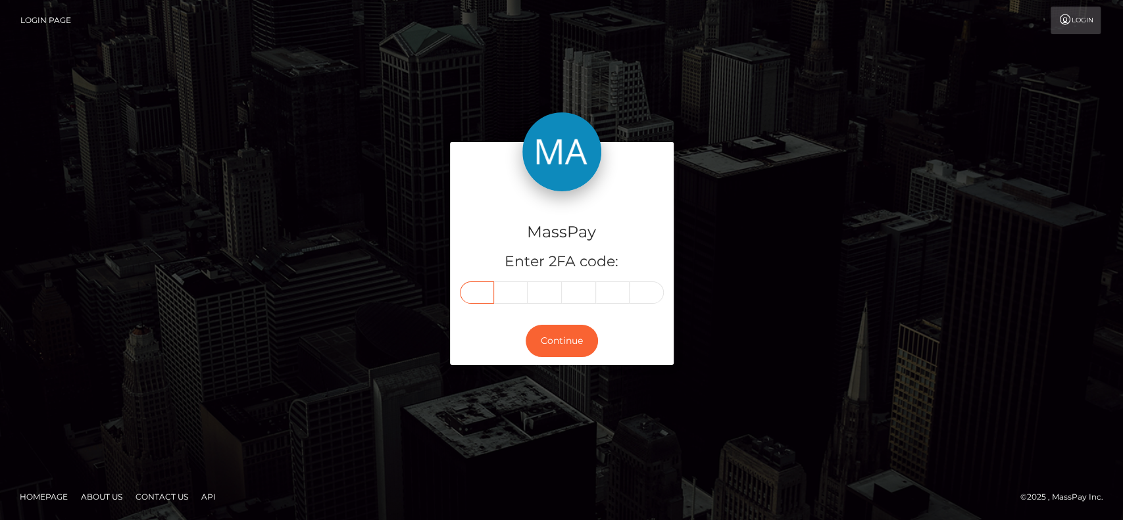
click at [479, 287] on input "text" at bounding box center [477, 292] width 34 height 22
paste input "9"
type input "9"
type input "7"
type input "5"
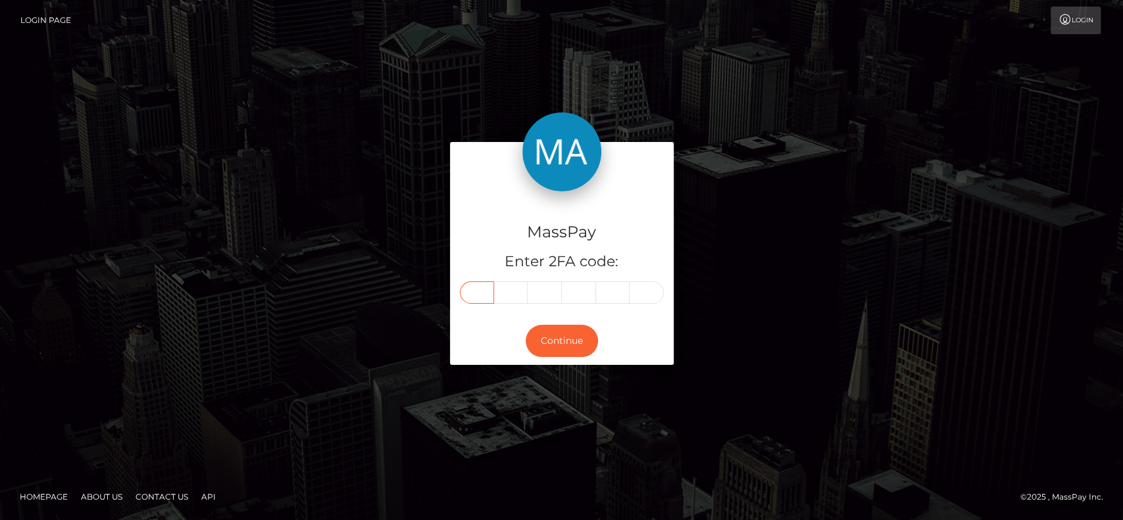
type input "5"
type input "1"
type input "0"
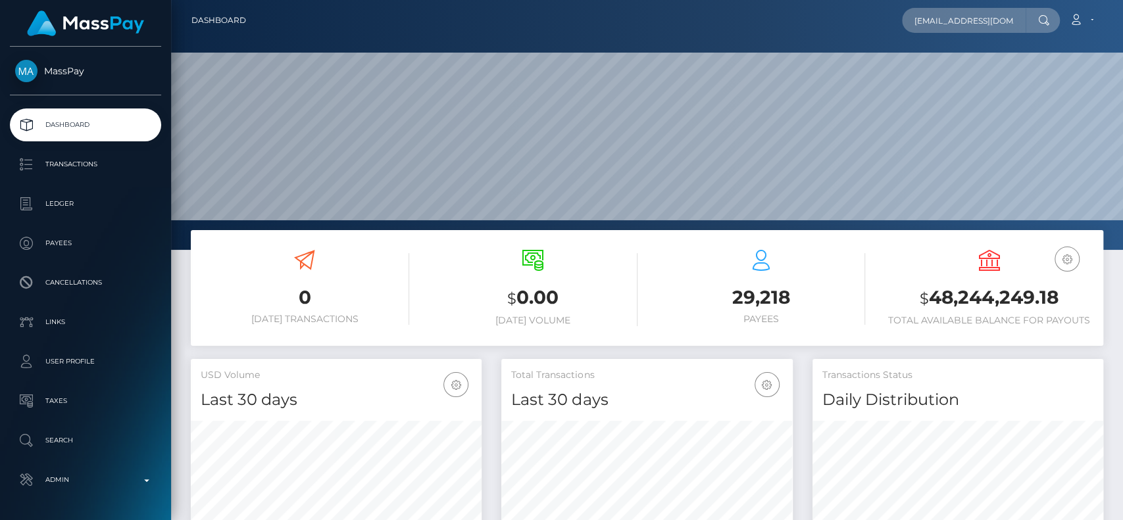
scroll to position [232, 291]
type input "[EMAIL_ADDRESS][DOMAIN_NAME]"
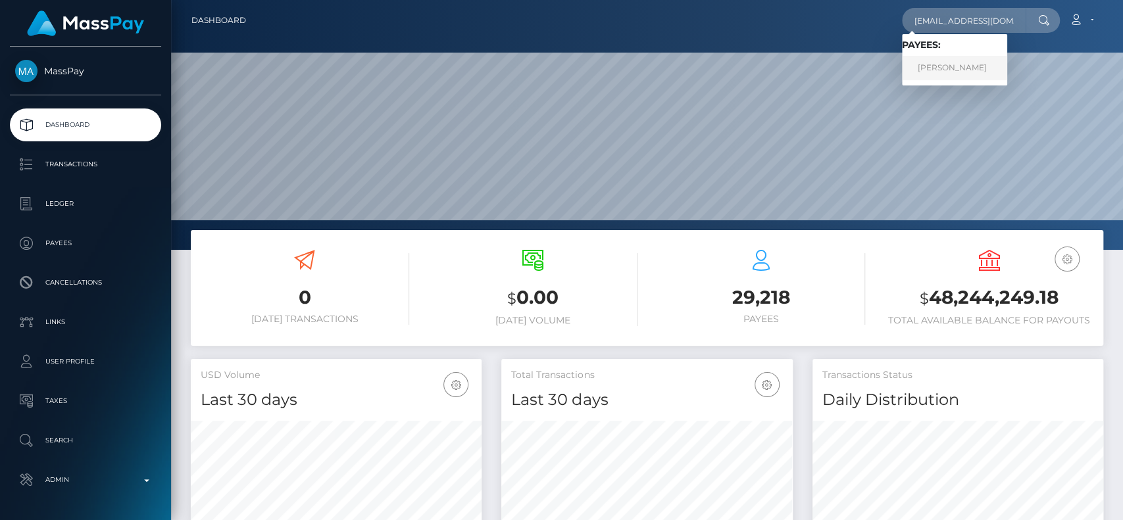
click at [959, 63] on link "Leticia Jaime" at bounding box center [954, 68] width 105 height 24
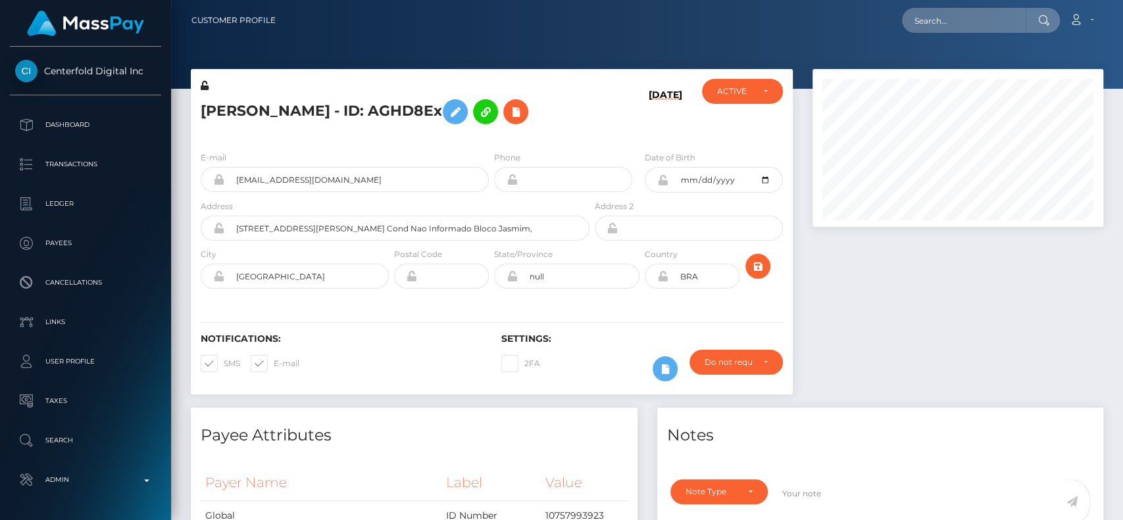
scroll to position [158, 291]
click at [226, 117] on h5 "Leticia Jaime - ID: AGHD8Ex" at bounding box center [391, 112] width 381 height 38
copy h5 "Leticia"
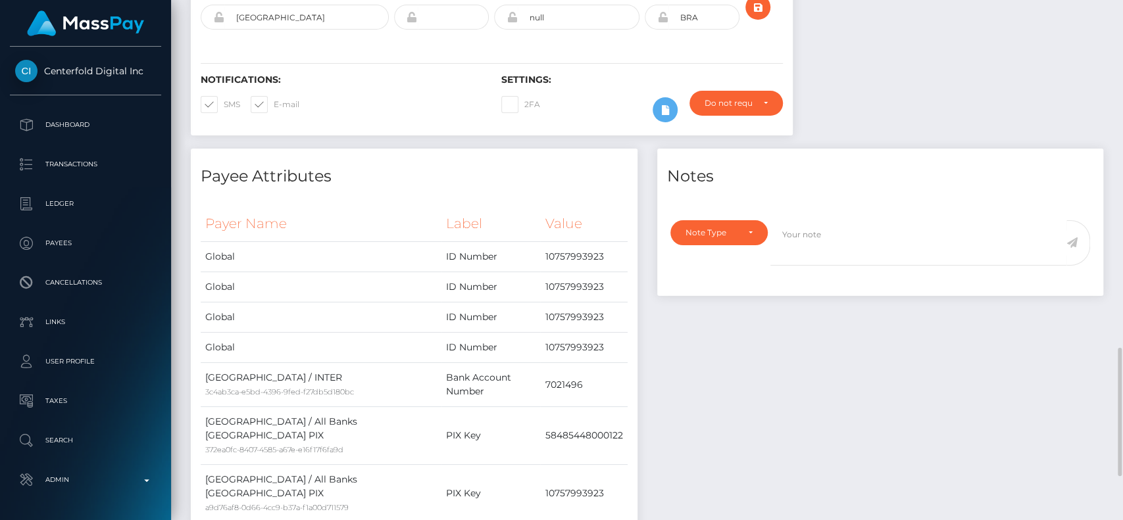
scroll to position [0, 0]
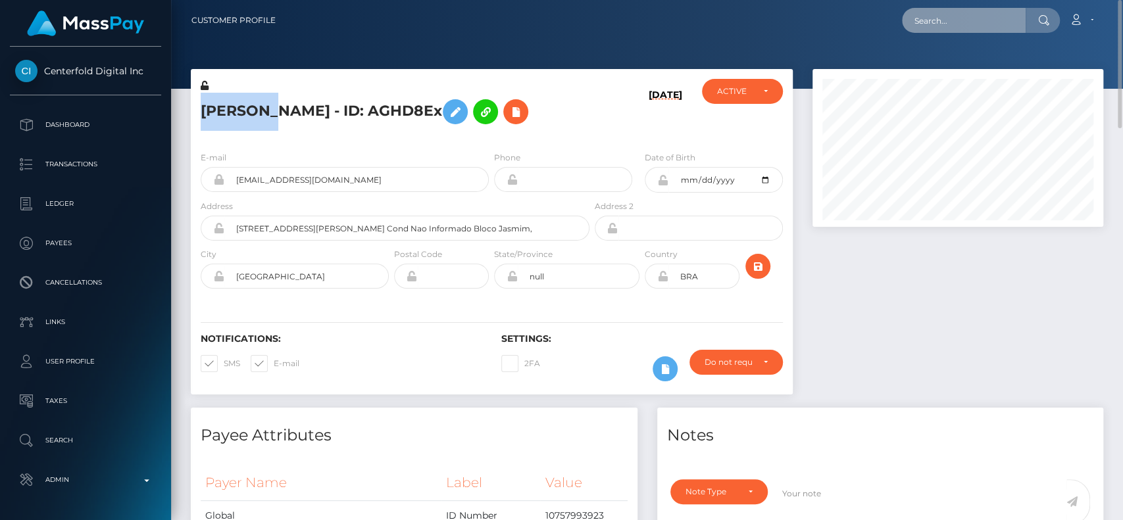
click at [931, 18] on input "text" at bounding box center [964, 20] width 124 height 25
paste input "trangsm88@gmail.com"
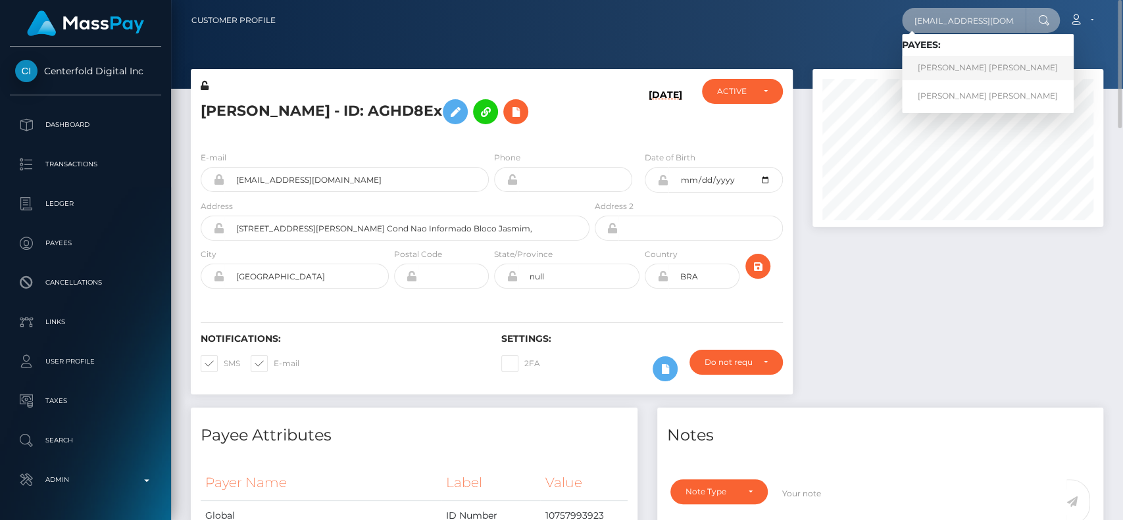
type input "trangsm88@gmail.com"
click at [946, 63] on link "trang thu nguyen" at bounding box center [988, 68] width 172 height 24
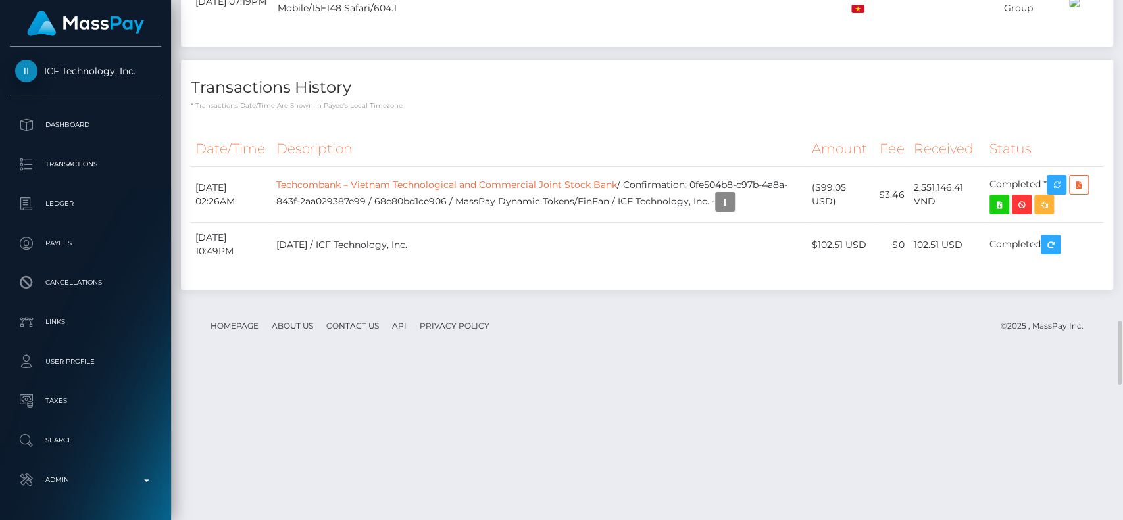
scroll to position [2601, 0]
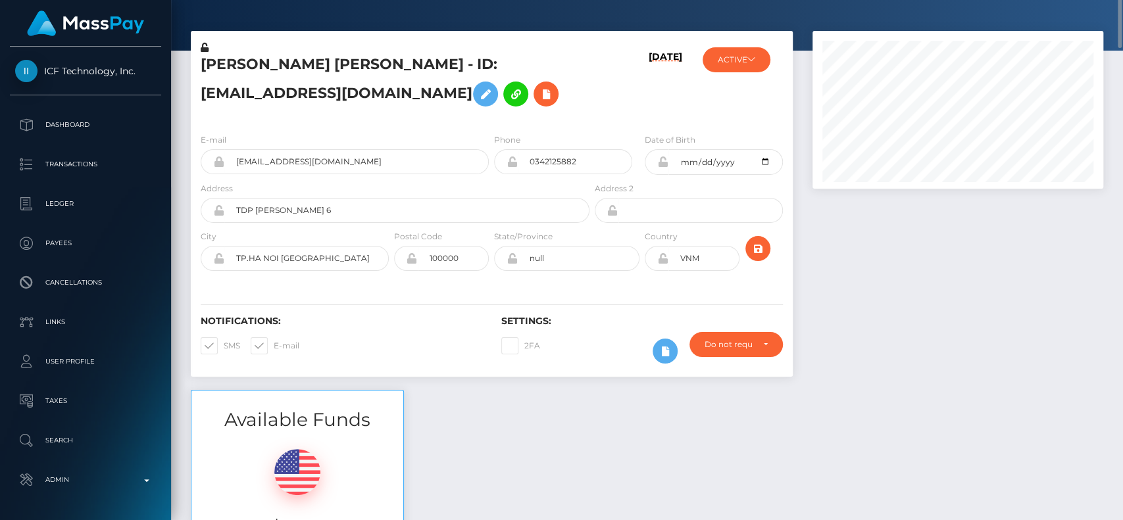
scroll to position [0, 0]
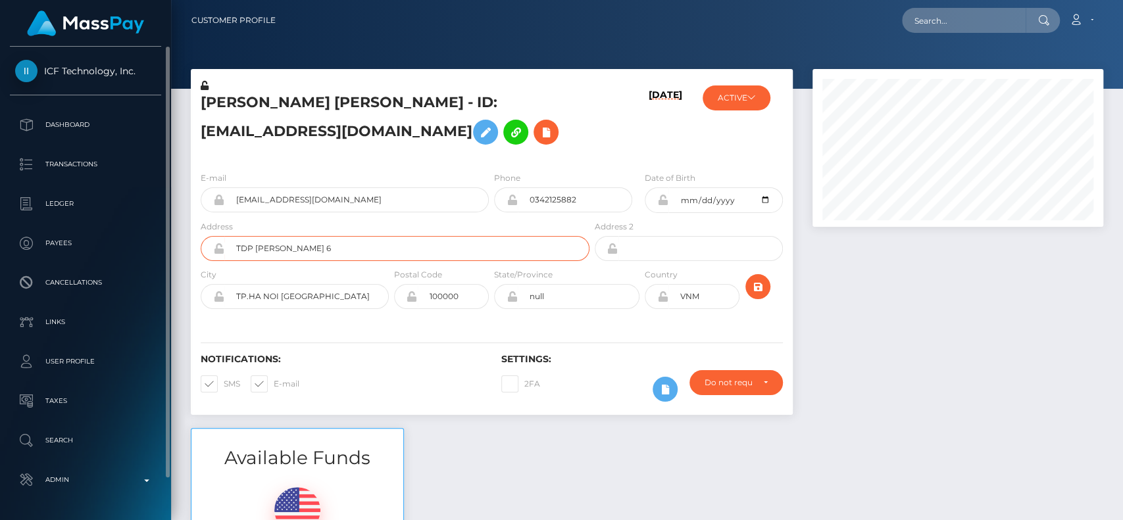
drag, startPoint x: 412, startPoint y: 259, endPoint x: 69, endPoint y: 265, distance: 343.4
click at [69, 265] on div "ICF Technology, Inc. Dashboard Transactions Ledger Payees Links Taxes" at bounding box center [561, 260] width 1123 height 520
click at [376, 212] on input "trangsm88@gmail.com" at bounding box center [356, 199] width 264 height 25
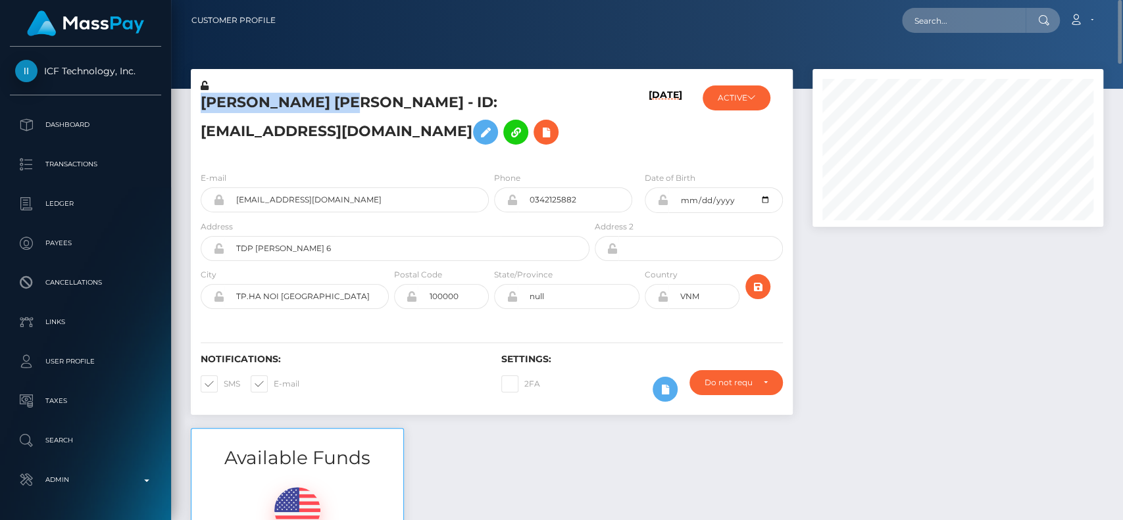
drag, startPoint x: 335, startPoint y: 113, endPoint x: 189, endPoint y: 112, distance: 145.4
click at [189, 112] on div "trang thu nguyen - ID: trangsm88@gmail.com 10/09/25 ACTIVE" at bounding box center [492, 248] width 622 height 359
copy div "trang thu nguyen"
click at [252, 62] on div at bounding box center [647, 44] width 952 height 89
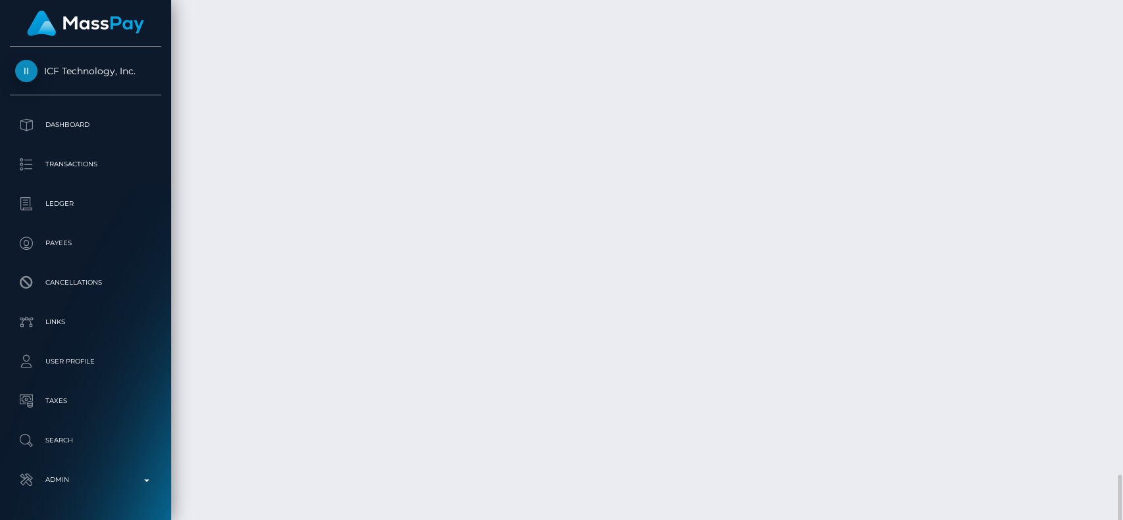
scroll to position [3408, 0]
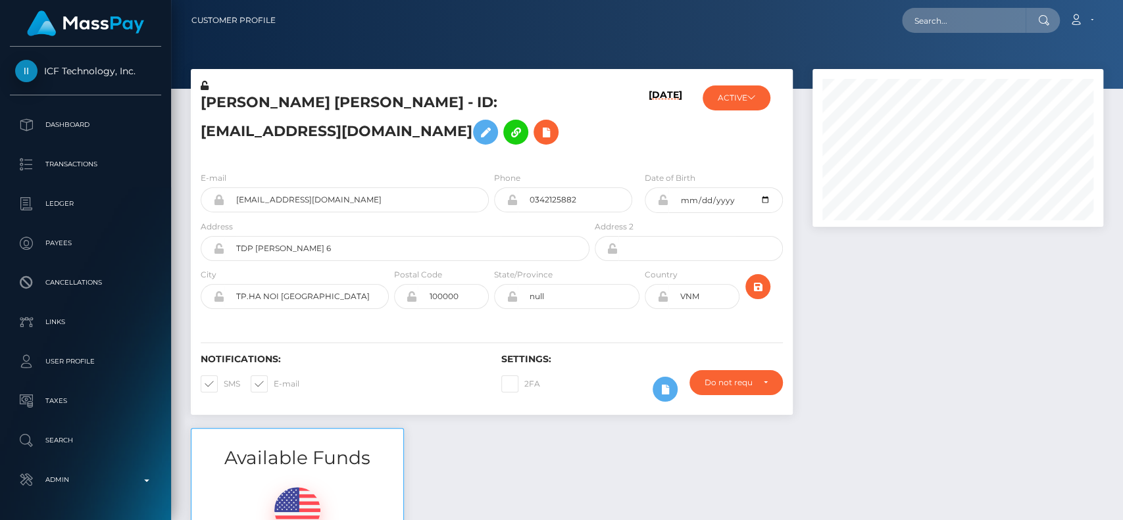
scroll to position [158, 291]
paste input "[EMAIL_ADDRESS][DOMAIN_NAME]"
click at [973, 29] on input "[EMAIL_ADDRESS][DOMAIN_NAME]" at bounding box center [964, 20] width 124 height 25
click at [970, 27] on input "[EMAIL_ADDRESS][DOMAIN_NAME]" at bounding box center [964, 20] width 124 height 25
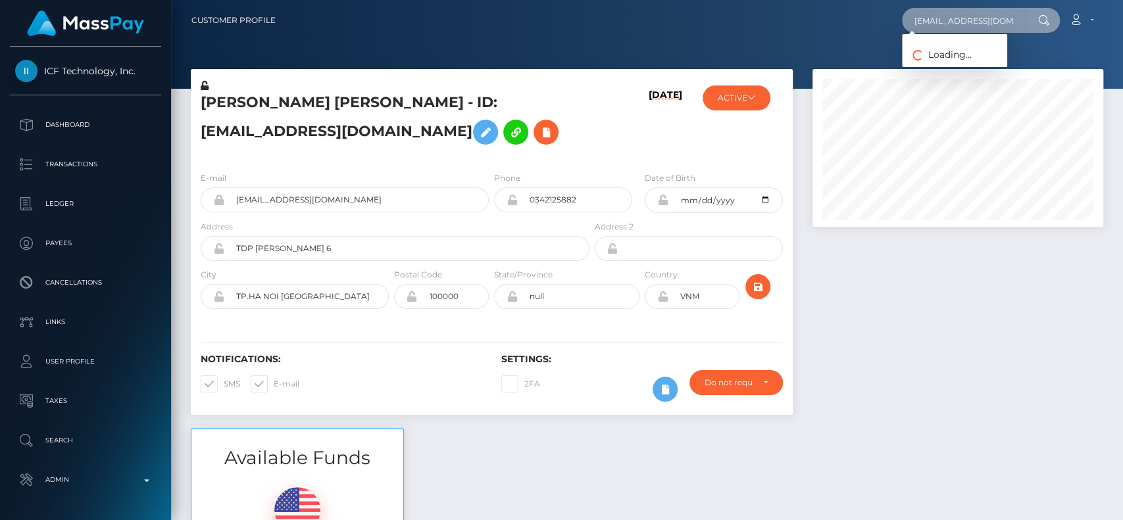
paste input "Mắn May"
paste input "[EMAIL_ADDRESS][DOMAIN_NAME]"
type input "[EMAIL_ADDRESS][DOMAIN_NAME]"
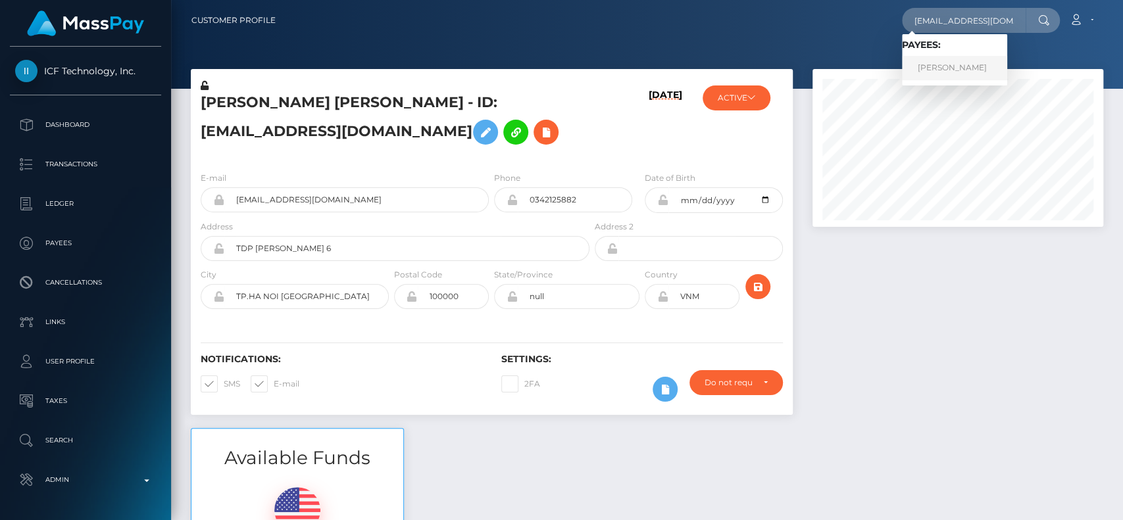
click at [971, 60] on link "[PERSON_NAME]" at bounding box center [954, 68] width 105 height 24
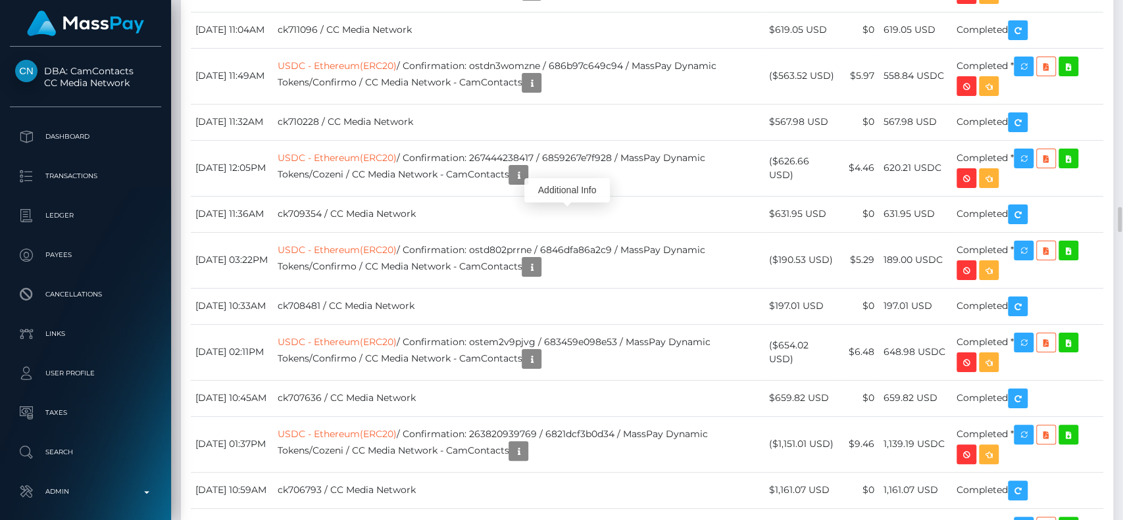
scroll to position [158, 291]
